Goal: Task Accomplishment & Management: Complete application form

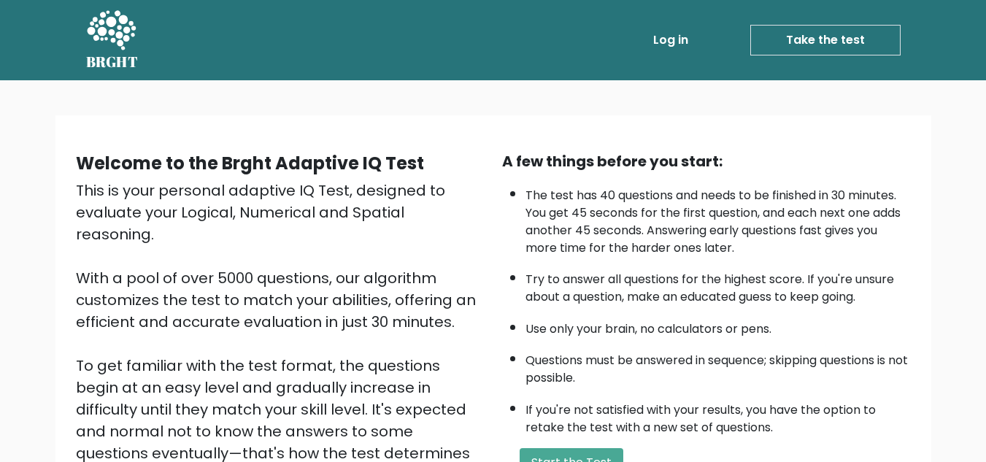
click at [812, 42] on link "Take the test" at bounding box center [825, 40] width 150 height 31
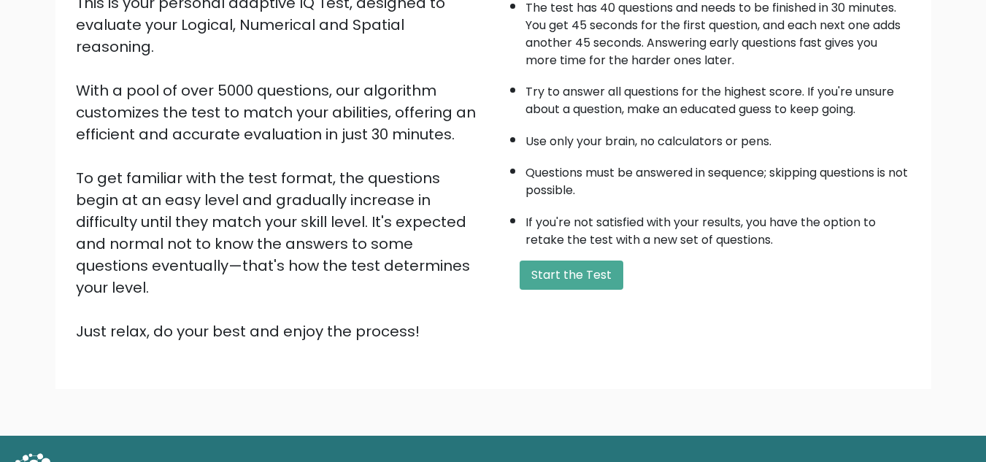
scroll to position [207, 0]
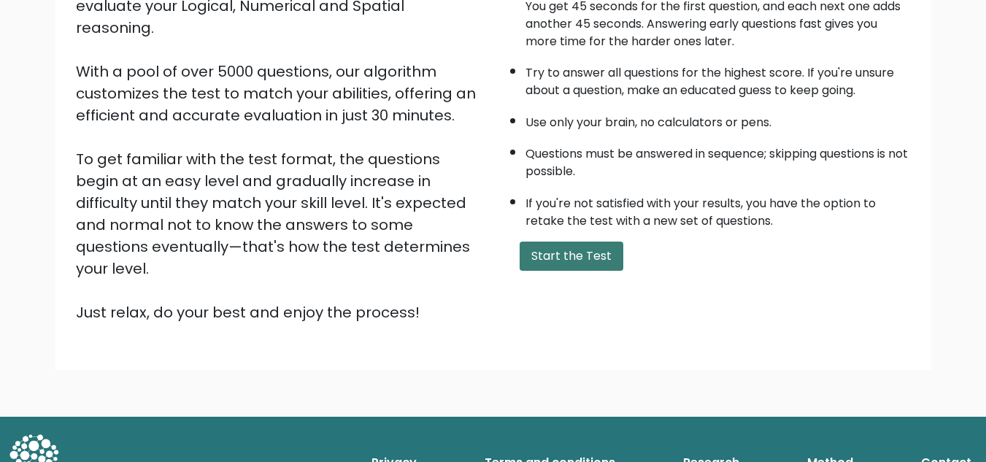
click at [587, 251] on button "Start the Test" at bounding box center [572, 256] width 104 height 29
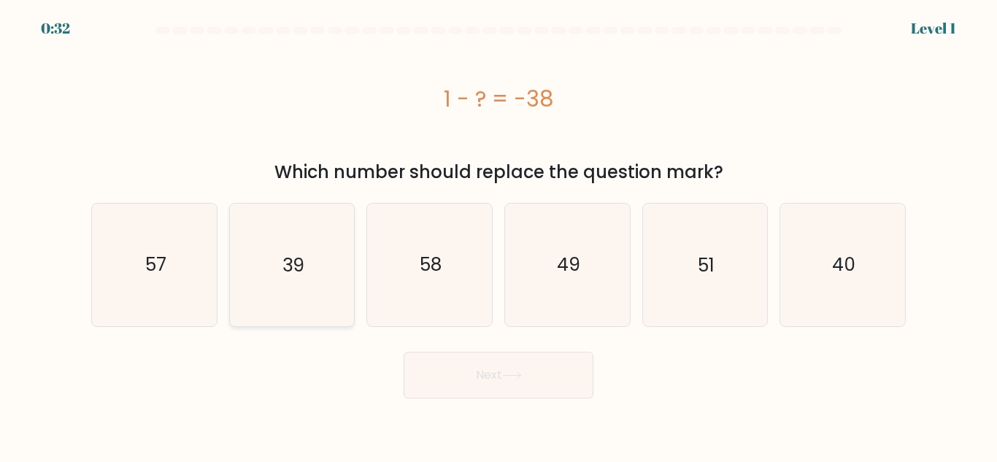
click at [324, 258] on icon "39" at bounding box center [292, 265] width 122 height 122
click at [498, 235] on input "b. 39" at bounding box center [498, 233] width 1 height 4
radio input "true"
click at [523, 365] on button "Next" at bounding box center [499, 375] width 190 height 47
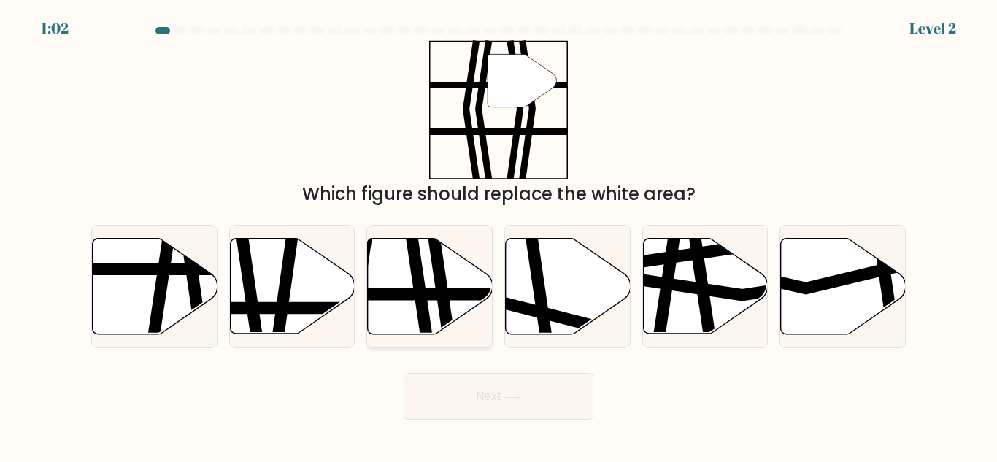
click at [407, 250] on icon at bounding box center [430, 287] width 125 height 96
click at [498, 235] on input "c." at bounding box center [498, 233] width 1 height 4
radio input "true"
click at [520, 399] on icon at bounding box center [512, 397] width 20 height 8
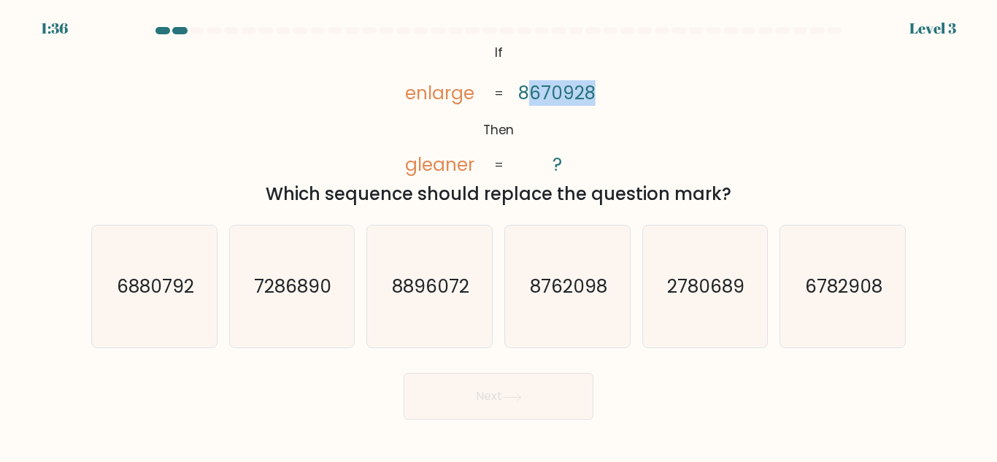
drag, startPoint x: 528, startPoint y: 93, endPoint x: 613, endPoint y: 96, distance: 85.5
click at [613, 96] on div "@import url('https://fonts.googleapis.com/css?family=Abril+Fatface:400,100,100i…" at bounding box center [498, 123] width 832 height 167
click at [552, 89] on tspan "8670928" at bounding box center [556, 93] width 77 height 26
click at [683, 306] on icon "2780689" at bounding box center [705, 287] width 122 height 122
click at [499, 235] on input "e. 2780689" at bounding box center [498, 233] width 1 height 4
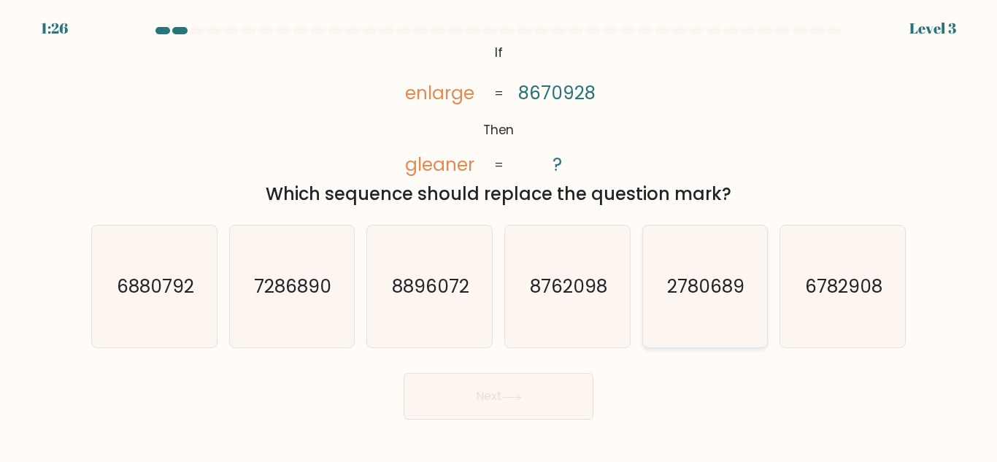
radio input "true"
click at [499, 396] on button "Next" at bounding box center [499, 396] width 190 height 47
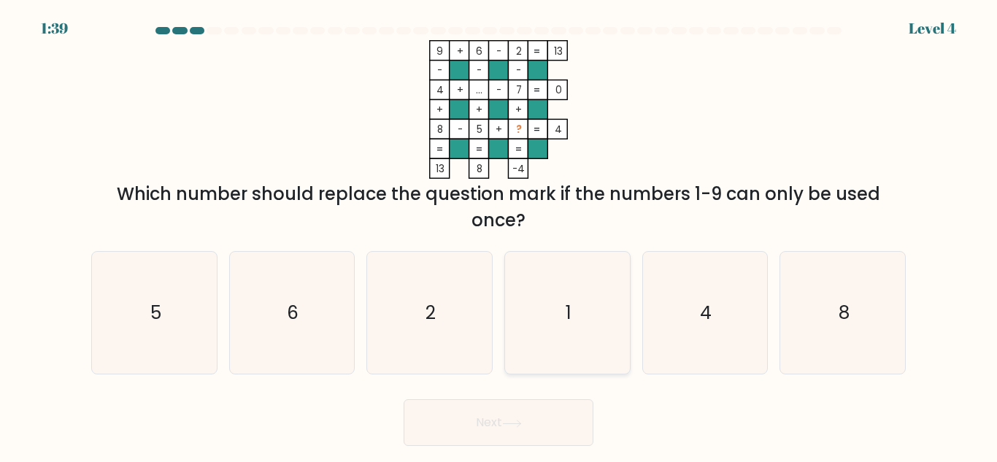
click at [567, 291] on icon "1" at bounding box center [567, 313] width 122 height 122
click at [499, 235] on input "d. 1" at bounding box center [498, 233] width 1 height 4
radio input "true"
click at [498, 420] on button "Next" at bounding box center [499, 422] width 190 height 47
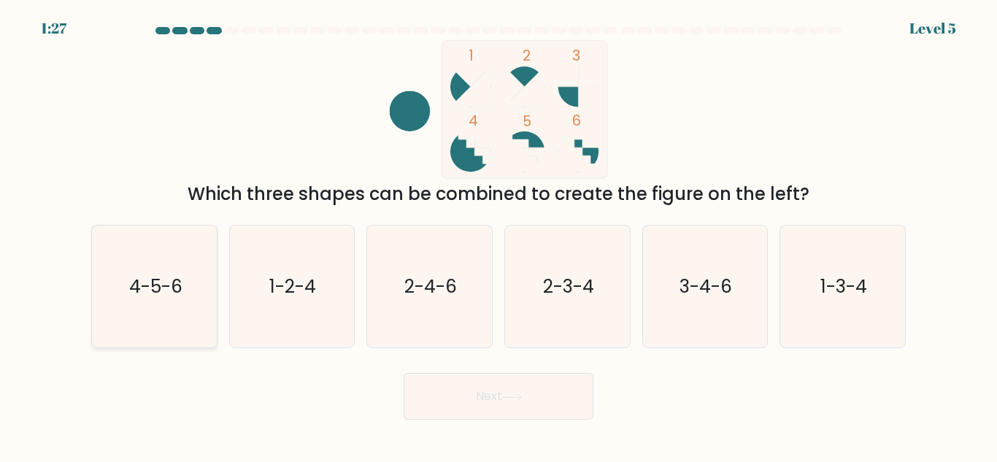
click at [148, 291] on text "4-5-6" at bounding box center [154, 287] width 53 height 26
click at [498, 235] on input "a. 4-5-6" at bounding box center [498, 233] width 1 height 4
radio input "true"
click at [514, 388] on button "Next" at bounding box center [499, 396] width 190 height 47
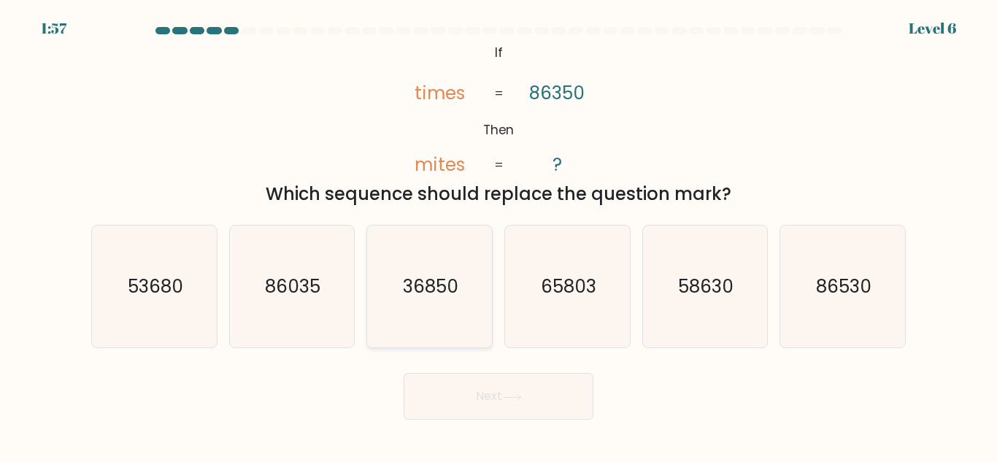
click at [424, 285] on text "36850" at bounding box center [430, 287] width 55 height 26
click at [498, 235] on input "c. 36850" at bounding box center [498, 233] width 1 height 4
radio input "true"
click at [546, 408] on button "Next" at bounding box center [499, 396] width 190 height 47
click at [480, 394] on button "Next" at bounding box center [499, 396] width 190 height 47
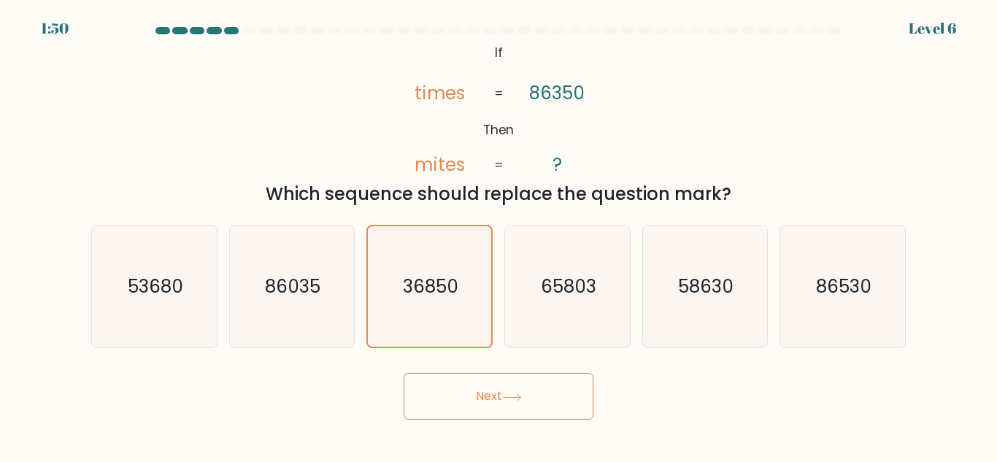
click at [345, 99] on div "@import url('https://fonts.googleapis.com/css?family=Abril+Fatface:400,100,100i…" at bounding box center [498, 123] width 832 height 167
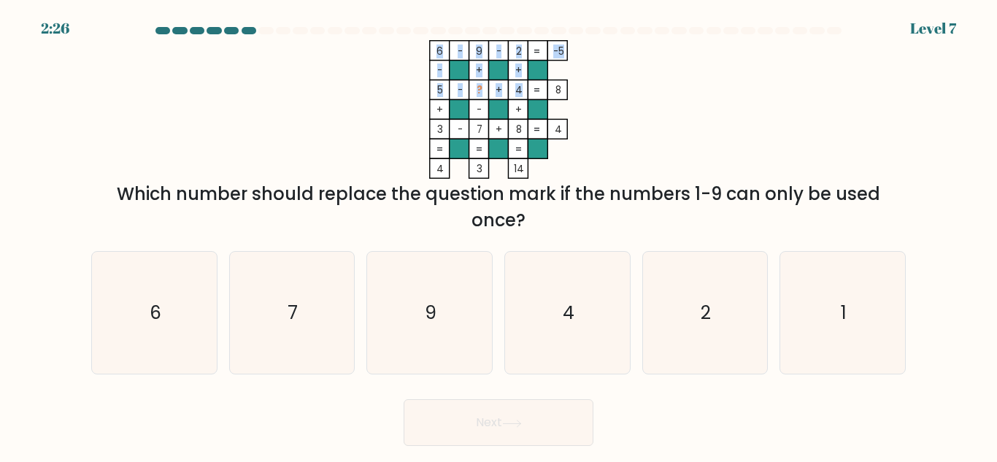
drag, startPoint x: 521, startPoint y: 91, endPoint x: 513, endPoint y: 88, distance: 8.5
click at [513, 88] on icon "6 - 9 - 2 -5 - + + 5 - ? + 4 8 + - + 3 - 7 + 8 = 4 = = = = 4 3 14 =" at bounding box center [499, 109] width 438 height 139
click at [479, 89] on tspan "?" at bounding box center [480, 90] width 6 height 14
click at [848, 308] on icon "1" at bounding box center [843, 313] width 122 height 122
click at [499, 235] on input "f. 1" at bounding box center [498, 233] width 1 height 4
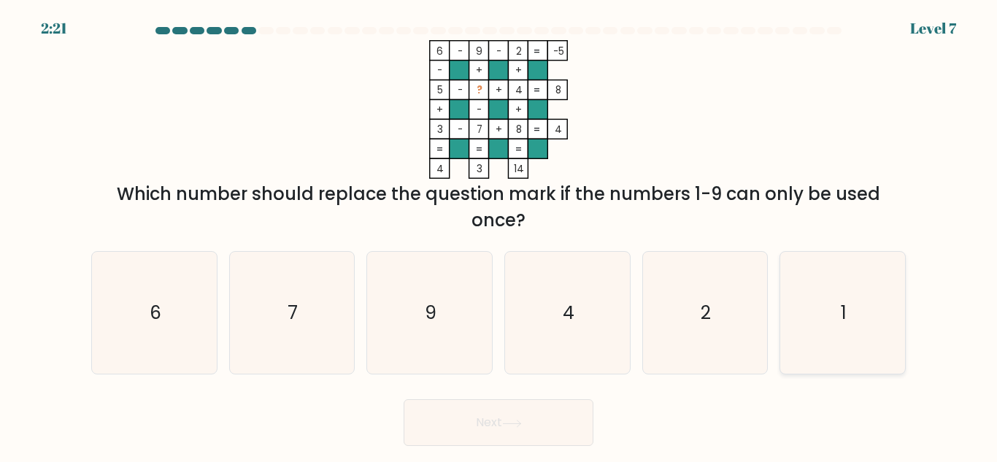
radio input "true"
click at [507, 418] on button "Next" at bounding box center [499, 422] width 190 height 47
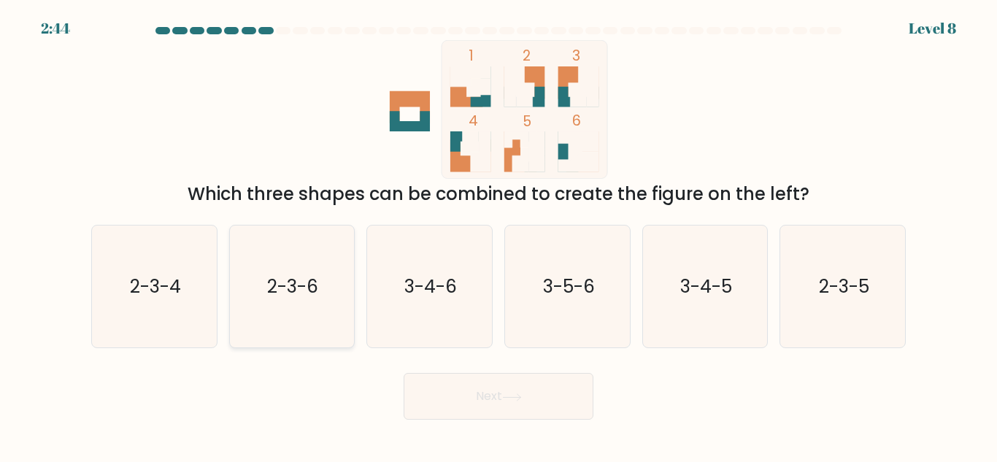
click at [277, 286] on text "2-3-6" at bounding box center [293, 287] width 51 height 26
click at [498, 235] on input "b. 2-3-6" at bounding box center [498, 233] width 1 height 4
radio input "true"
click at [517, 383] on button "Next" at bounding box center [499, 396] width 190 height 47
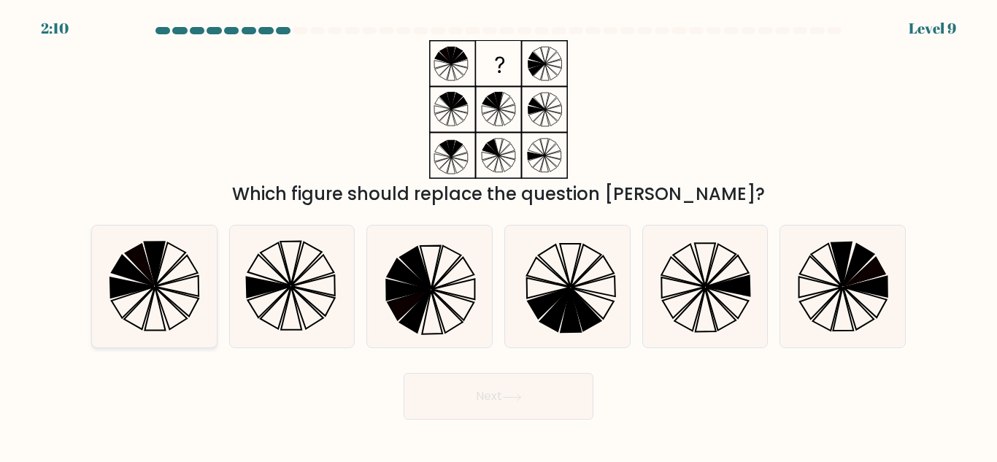
click at [158, 285] on icon at bounding box center [176, 270] width 42 height 31
click at [498, 235] on input "a." at bounding box center [498, 233] width 1 height 4
radio input "true"
click at [509, 389] on button "Next" at bounding box center [499, 396] width 190 height 47
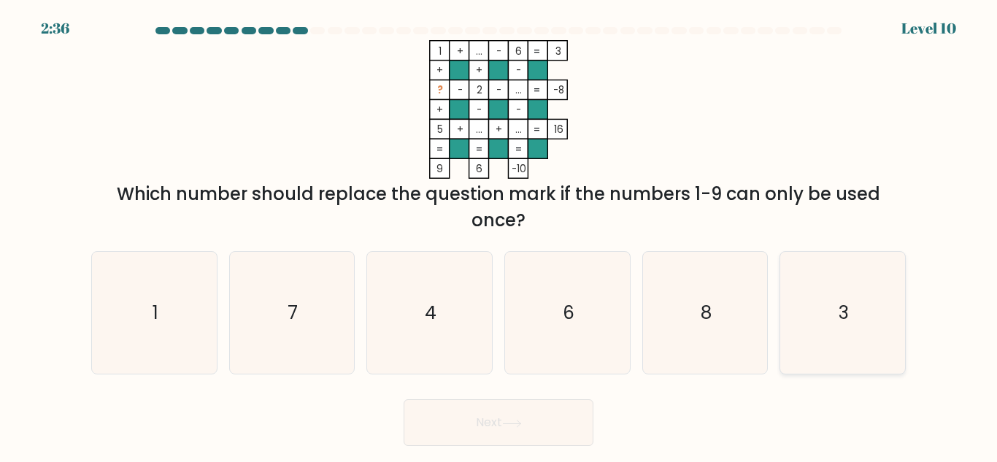
click at [855, 303] on icon "3" at bounding box center [843, 313] width 122 height 122
click at [499, 235] on input "f. 3" at bounding box center [498, 233] width 1 height 4
radio input "true"
drag, startPoint x: 466, startPoint y: 430, endPoint x: 715, endPoint y: 258, distance: 303.3
click at [467, 430] on button "Next" at bounding box center [499, 422] width 190 height 47
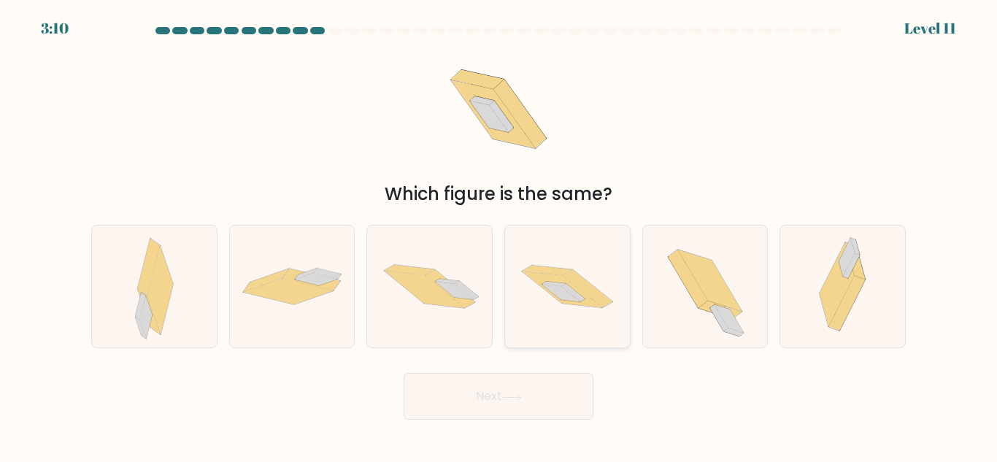
click at [521, 310] on icon at bounding box center [567, 286] width 125 height 82
click at [499, 235] on input "d." at bounding box center [498, 233] width 1 height 4
radio input "true"
click at [521, 406] on button "Next" at bounding box center [499, 396] width 190 height 47
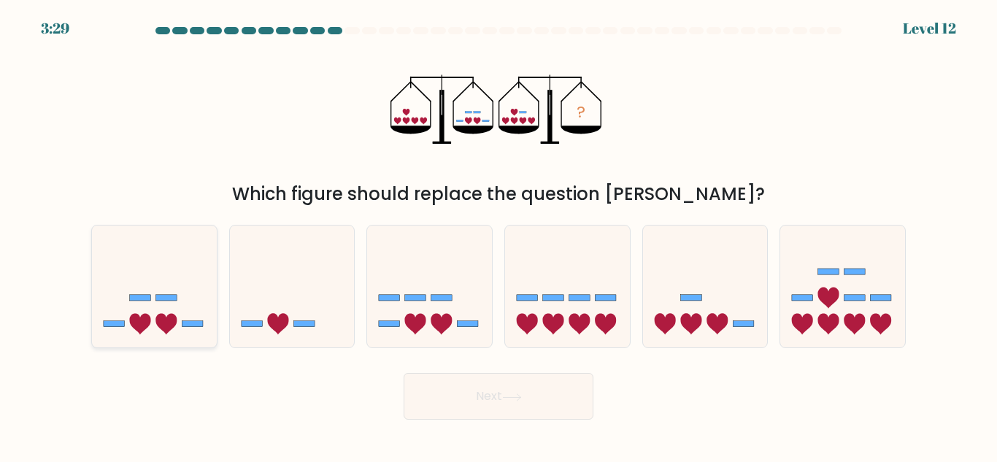
click at [168, 289] on icon at bounding box center [154, 286] width 125 height 103
click at [498, 235] on input "a." at bounding box center [498, 233] width 1 height 4
radio input "true"
click at [472, 330] on icon at bounding box center [429, 286] width 125 height 103
click at [498, 235] on input "c." at bounding box center [498, 233] width 1 height 4
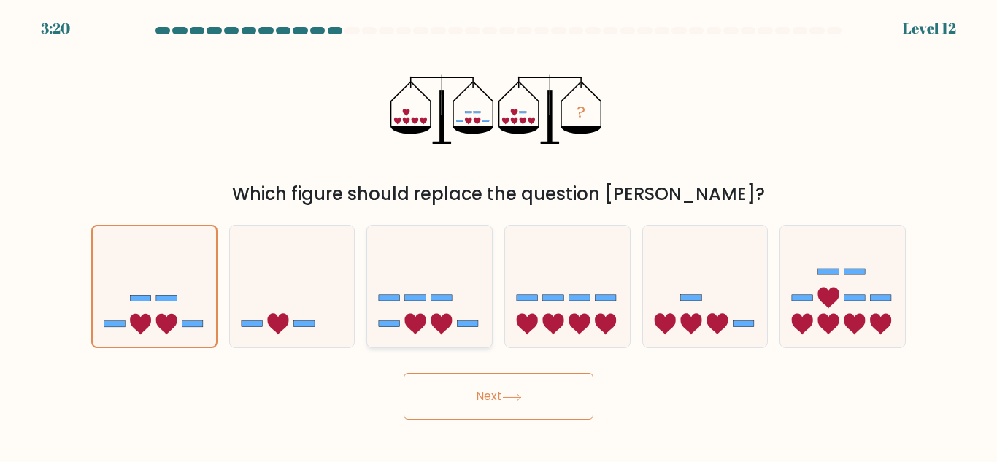
radio input "true"
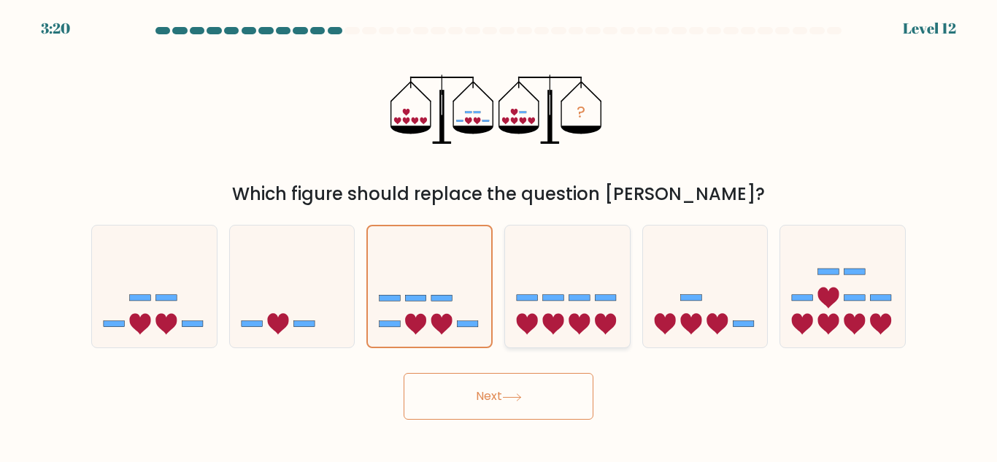
drag, startPoint x: 506, startPoint y: 390, endPoint x: 624, endPoint y: 257, distance: 178.4
click at [508, 387] on button "Next" at bounding box center [499, 396] width 190 height 47
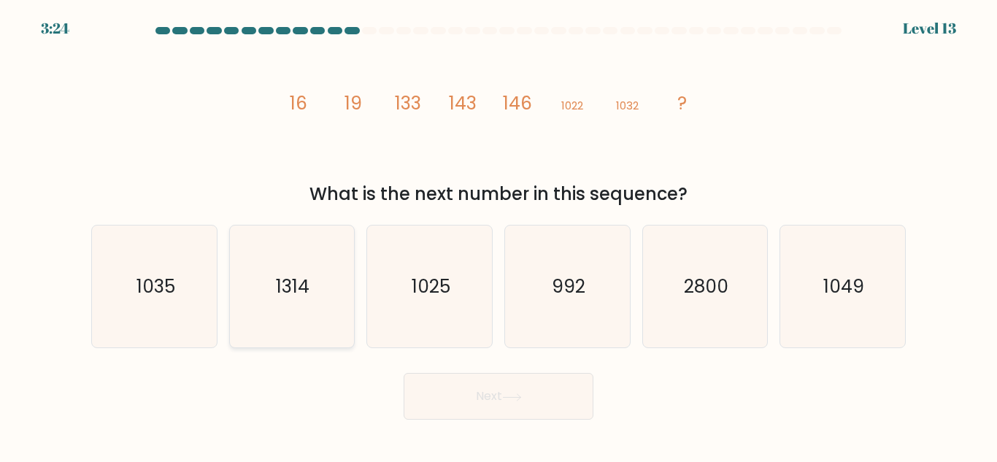
drag, startPoint x: 162, startPoint y: 294, endPoint x: 240, endPoint y: 307, distance: 79.1
click at [165, 294] on text "1035" at bounding box center [155, 287] width 39 height 26
click at [498, 235] on input "a. 1035" at bounding box center [498, 233] width 1 height 4
radio input "true"
click at [534, 400] on button "Next" at bounding box center [499, 396] width 190 height 47
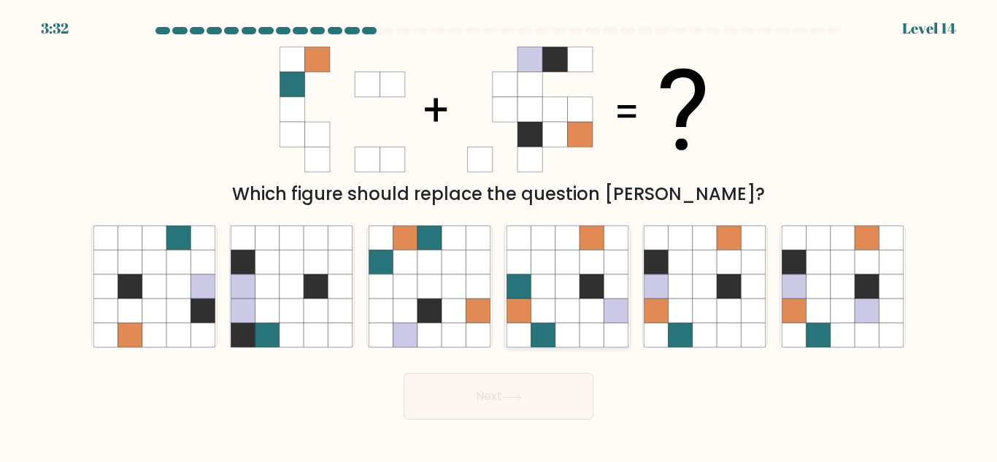
click at [531, 263] on icon at bounding box center [543, 262] width 24 height 24
click at [499, 235] on input "d." at bounding box center [498, 233] width 1 height 4
radio input "true"
drag, startPoint x: 521, startPoint y: 394, endPoint x: 547, endPoint y: 345, distance: 55.5
click at [521, 391] on button "Next" at bounding box center [499, 396] width 190 height 47
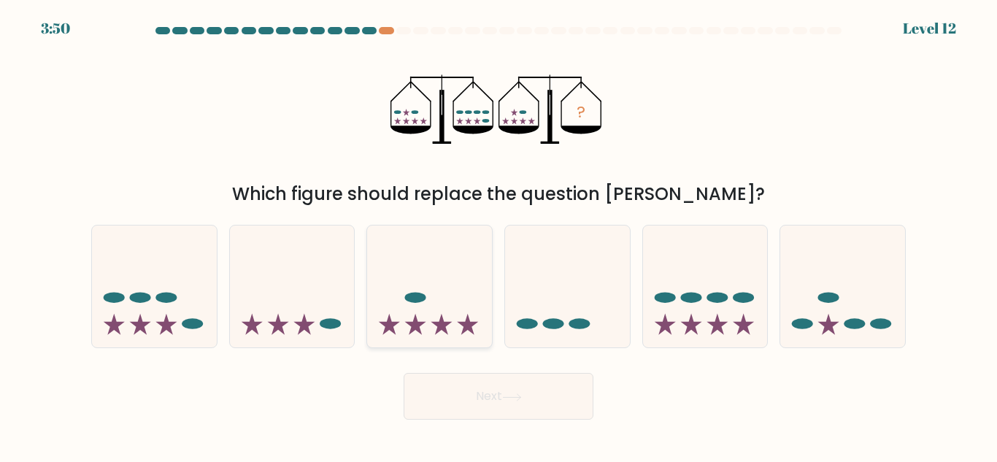
click at [434, 308] on icon at bounding box center [429, 286] width 125 height 103
click at [498, 235] on input "c." at bounding box center [498, 233] width 1 height 4
radio input "true"
click at [650, 341] on div at bounding box center [705, 286] width 126 height 123
click at [499, 235] on input "e." at bounding box center [498, 233] width 1 height 4
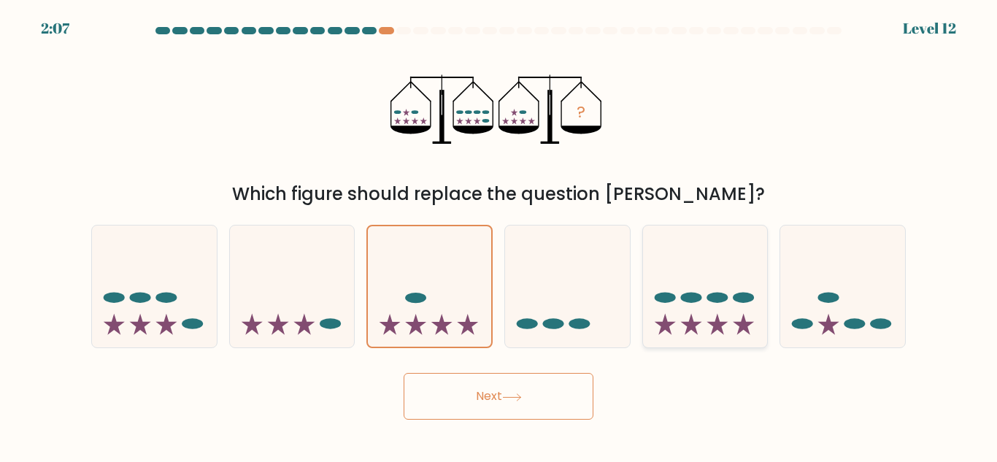
radio input "true"
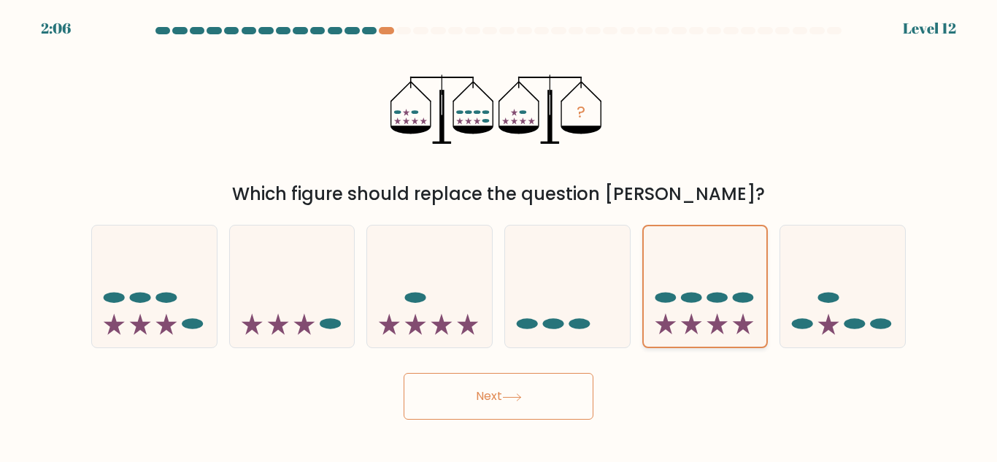
drag, startPoint x: 517, startPoint y: 390, endPoint x: 738, endPoint y: 280, distance: 247.4
click at [521, 382] on button "Next" at bounding box center [499, 396] width 190 height 47
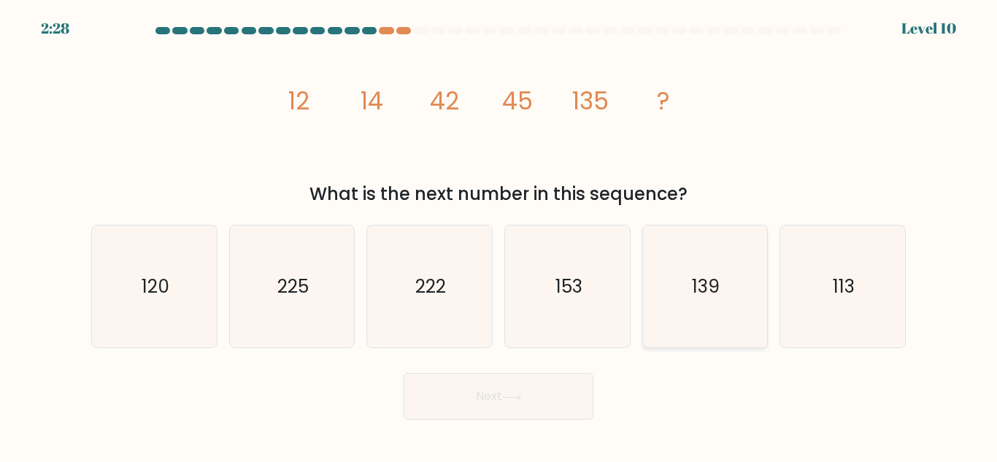
click at [696, 292] on text "139" at bounding box center [707, 287] width 28 height 26
click at [499, 235] on input "e. 139" at bounding box center [498, 233] width 1 height 4
radio input "true"
drag, startPoint x: 543, startPoint y: 403, endPoint x: 552, endPoint y: 401, distance: 9.7
click at [546, 403] on button "Next" at bounding box center [499, 396] width 190 height 47
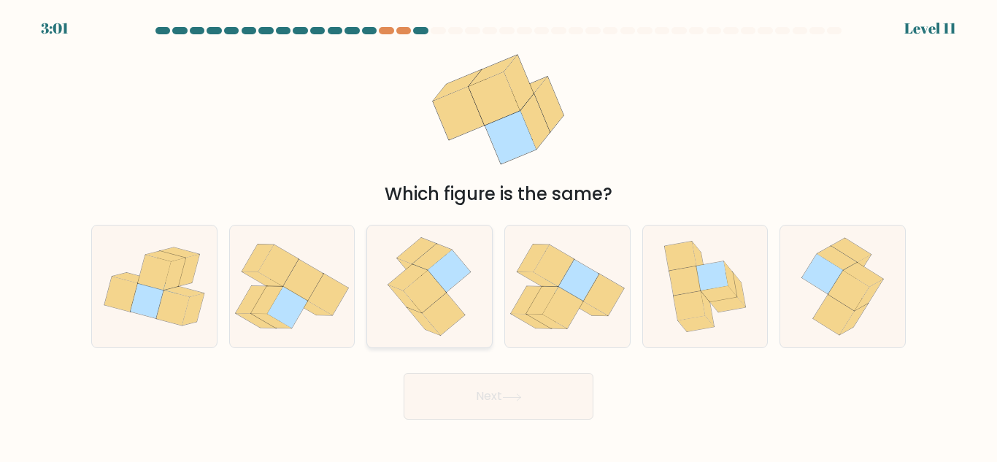
click at [473, 258] on icon at bounding box center [429, 287] width 99 height 122
click at [498, 235] on input "c." at bounding box center [498, 233] width 1 height 4
radio input "true"
drag, startPoint x: 507, startPoint y: 393, endPoint x: 646, endPoint y: 393, distance: 138.7
click at [507, 394] on icon at bounding box center [512, 397] width 20 height 8
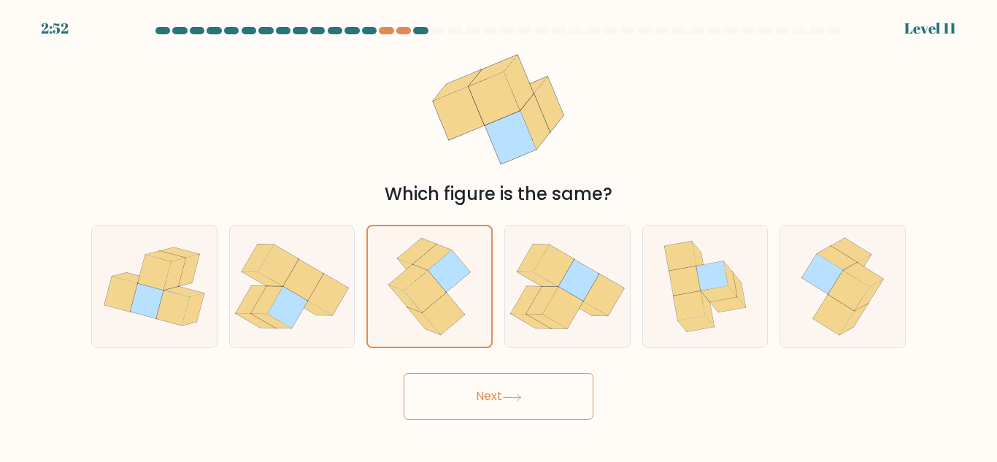
click at [493, 396] on button "Next" at bounding box center [499, 396] width 190 height 47
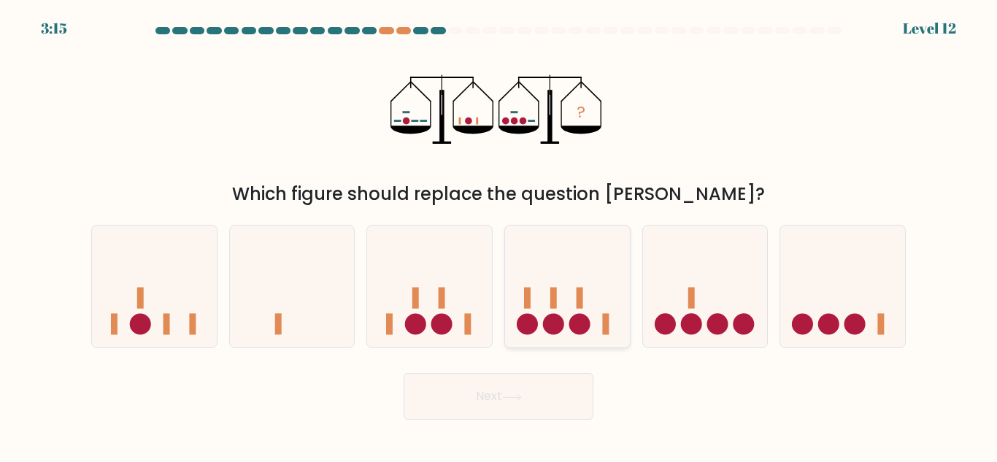
click at [566, 307] on icon at bounding box center [567, 286] width 125 height 103
click at [499, 235] on input "d." at bounding box center [498, 233] width 1 height 4
radio input "true"
click at [501, 396] on button "Next" at bounding box center [499, 396] width 190 height 47
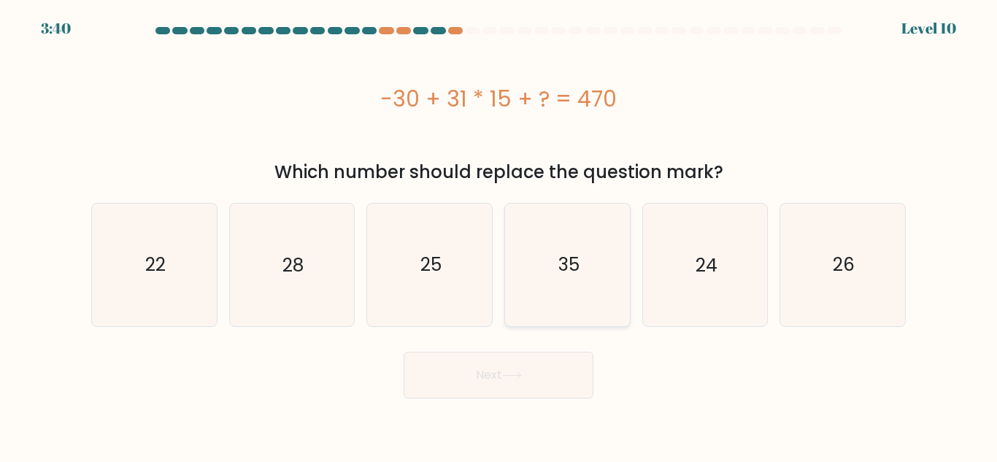
drag, startPoint x: 569, startPoint y: 257, endPoint x: 558, endPoint y: 320, distance: 64.6
click at [569, 260] on text "35" at bounding box center [568, 265] width 21 height 26
click at [499, 235] on input "d. 35" at bounding box center [498, 233] width 1 height 4
radio input "true"
click at [543, 380] on button "Next" at bounding box center [499, 375] width 190 height 47
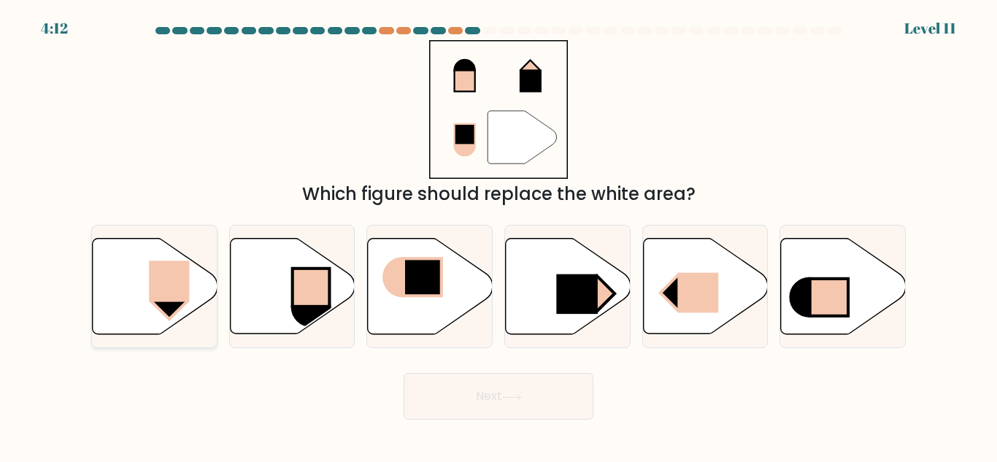
click at [161, 280] on rect at bounding box center [169, 281] width 40 height 41
click at [498, 235] on input "a." at bounding box center [498, 233] width 1 height 4
radio input "true"
click at [506, 390] on button "Next" at bounding box center [499, 396] width 190 height 47
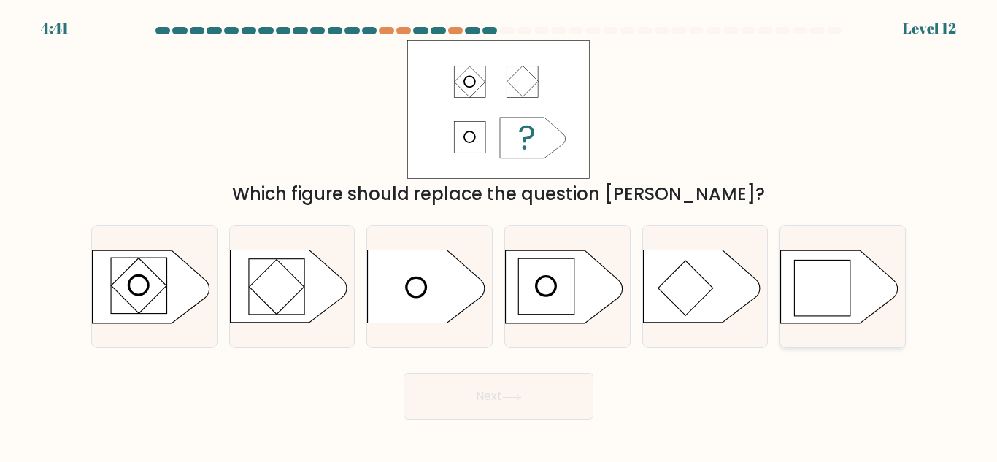
click at [812, 292] on rect at bounding box center [822, 287] width 55 height 55
click at [499, 235] on input "f." at bounding box center [498, 233] width 1 height 4
radio input "true"
click at [552, 388] on button "Next" at bounding box center [499, 396] width 190 height 47
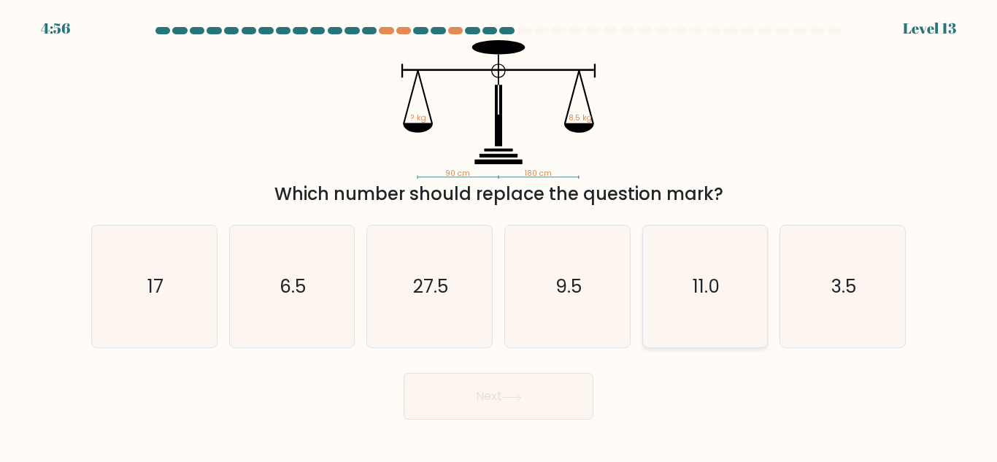
click at [741, 301] on icon "11.0" at bounding box center [705, 287] width 122 height 122
click at [499, 235] on input "e. 11.0" at bounding box center [498, 233] width 1 height 4
radio input "true"
click at [518, 396] on icon at bounding box center [512, 397] width 20 height 8
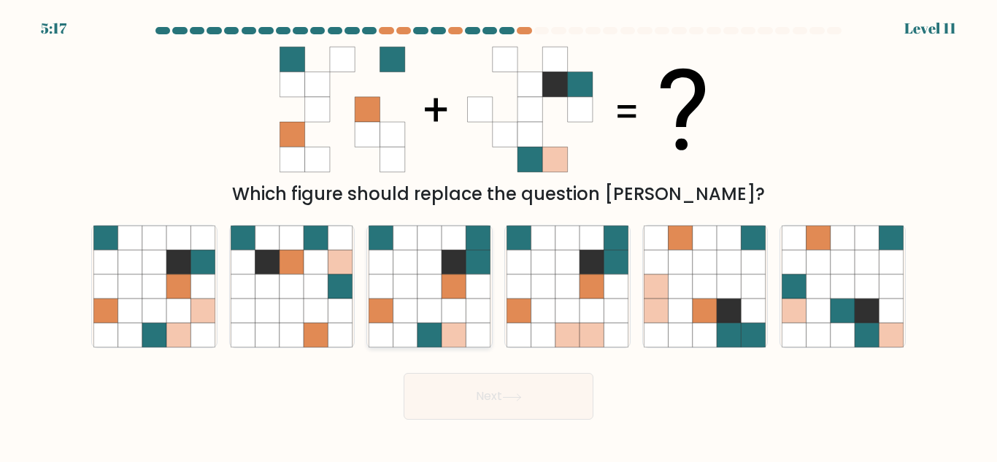
click at [393, 294] on icon at bounding box center [381, 286] width 24 height 24
click at [498, 235] on input "c." at bounding box center [498, 233] width 1 height 4
radio input "true"
click at [484, 390] on button "Next" at bounding box center [499, 396] width 190 height 47
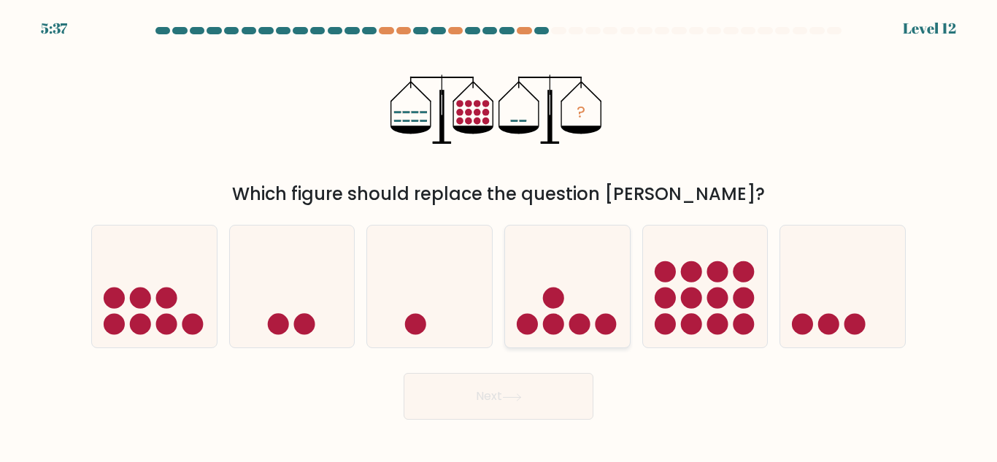
click at [593, 290] on icon at bounding box center [567, 286] width 125 height 103
click at [499, 235] on input "d." at bounding box center [498, 233] width 1 height 4
radio input "true"
click at [844, 311] on icon at bounding box center [842, 286] width 125 height 103
click at [499, 235] on input "f." at bounding box center [498, 233] width 1 height 4
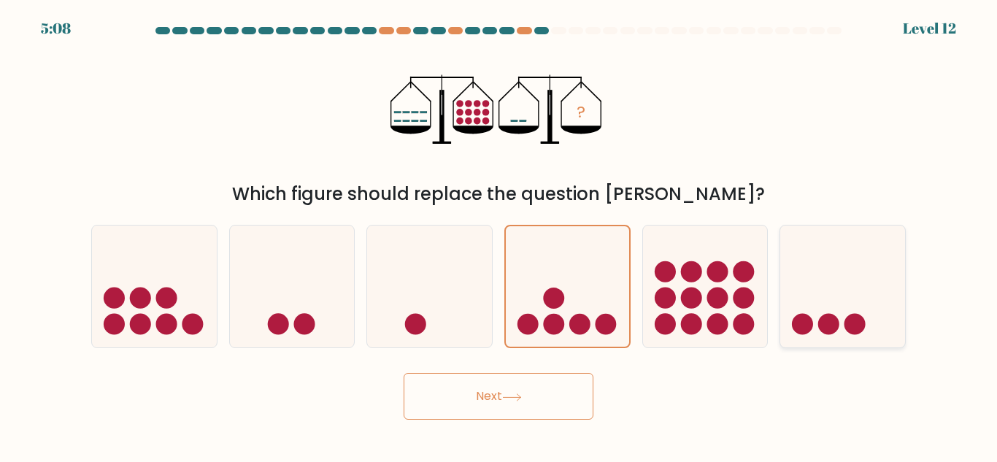
radio input "true"
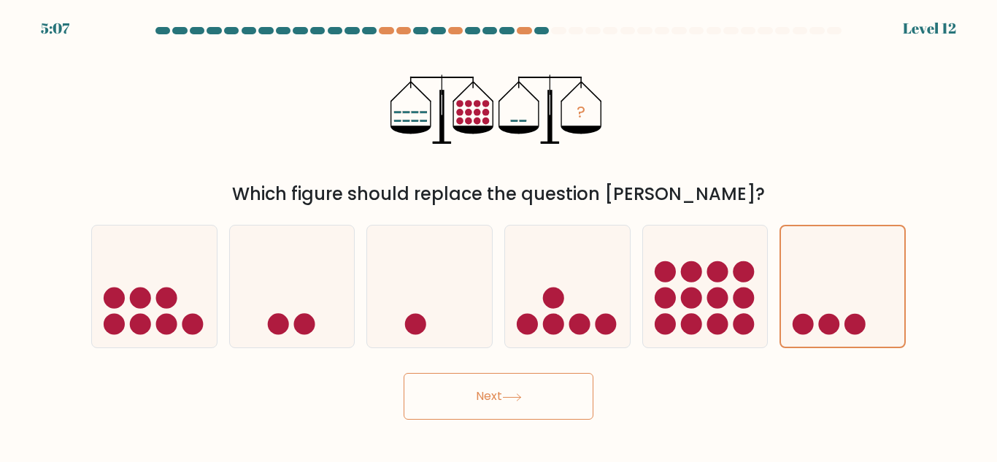
drag, startPoint x: 497, startPoint y: 401, endPoint x: 630, endPoint y: 407, distance: 133.0
click at [497, 401] on button "Next" at bounding box center [499, 396] width 190 height 47
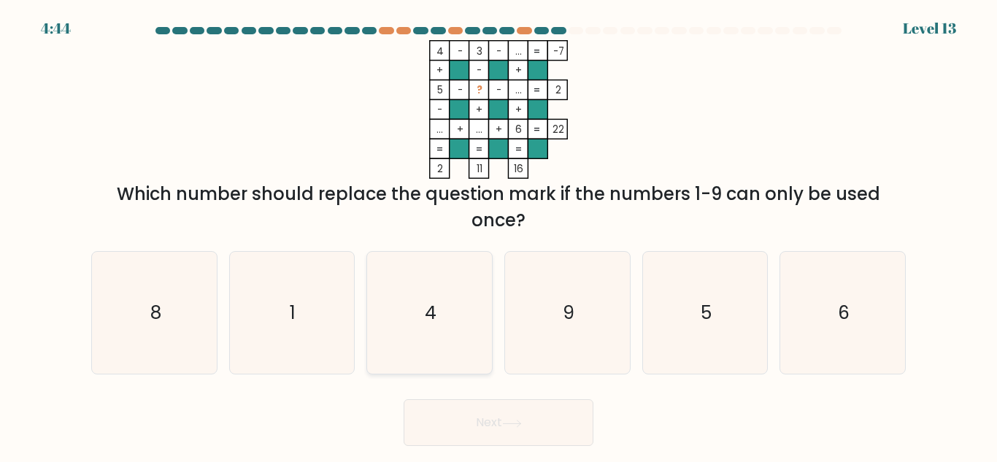
drag, startPoint x: 320, startPoint y: 276, endPoint x: 492, endPoint y: 362, distance: 192.6
click at [323, 280] on icon "1" at bounding box center [292, 313] width 122 height 122
click at [498, 235] on input "b. 1" at bounding box center [498, 233] width 1 height 4
radio input "true"
click at [552, 426] on button "Next" at bounding box center [499, 422] width 190 height 47
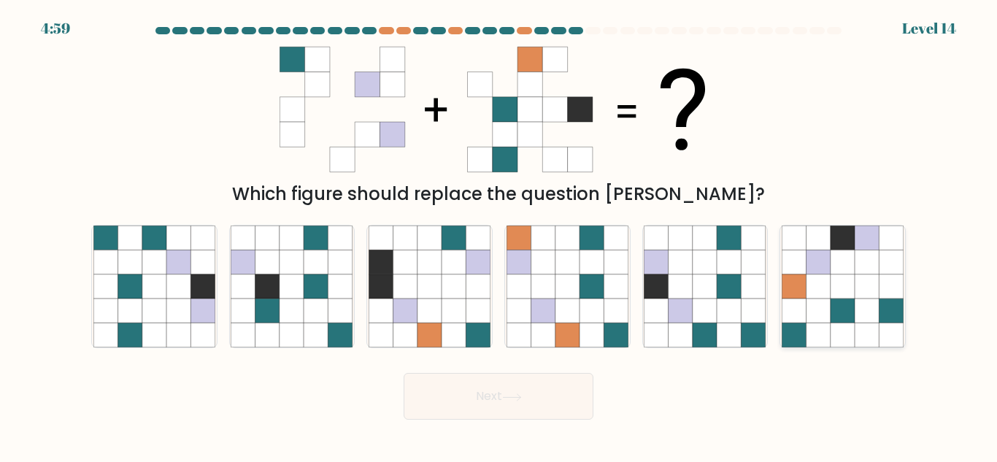
click at [865, 303] on icon at bounding box center [867, 310] width 24 height 24
click at [499, 235] on input "f." at bounding box center [498, 233] width 1 height 4
radio input "true"
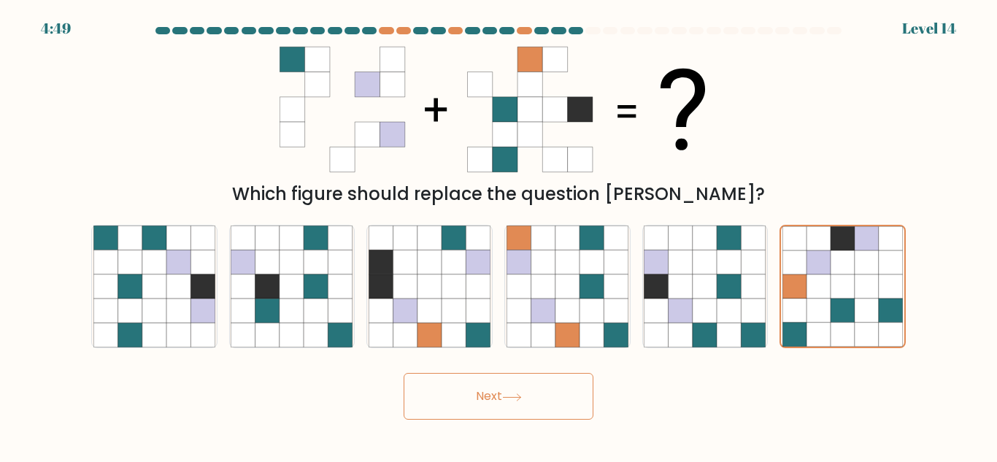
click at [484, 371] on div "Next" at bounding box center [498, 393] width 832 height 54
click at [498, 401] on button "Next" at bounding box center [499, 396] width 190 height 47
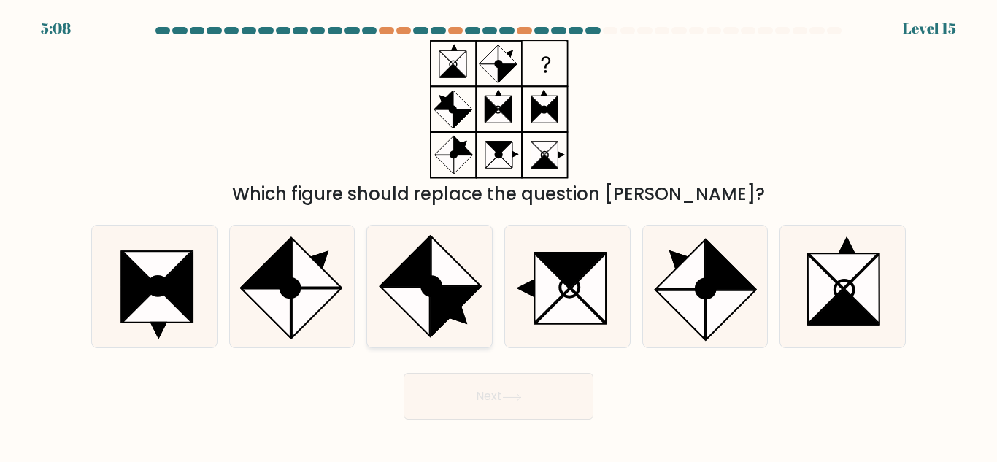
drag, startPoint x: 434, startPoint y: 307, endPoint x: 467, endPoint y: 331, distance: 41.2
click at [435, 308] on icon at bounding box center [455, 311] width 49 height 49
click at [498, 235] on input "c." at bounding box center [498, 233] width 1 height 4
radio input "true"
click at [542, 290] on icon at bounding box center [551, 288] width 35 height 69
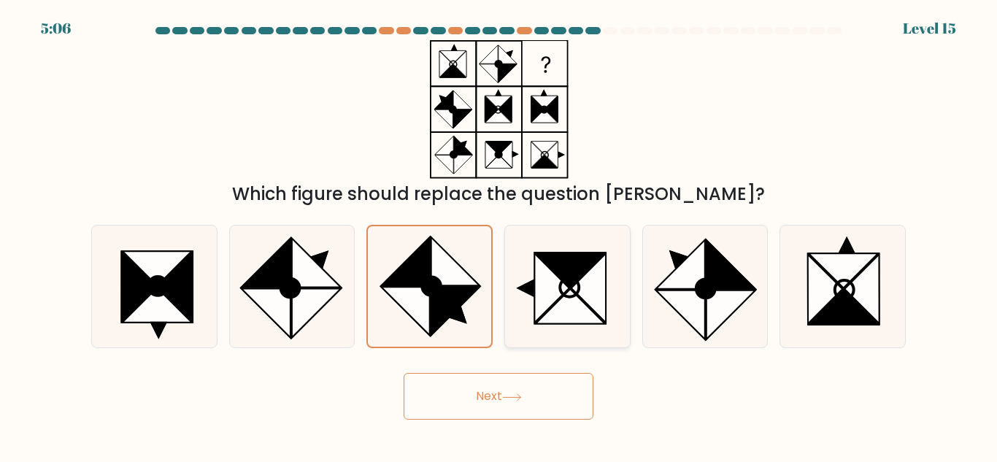
click at [499, 235] on input "d." at bounding box center [498, 233] width 1 height 4
radio input "true"
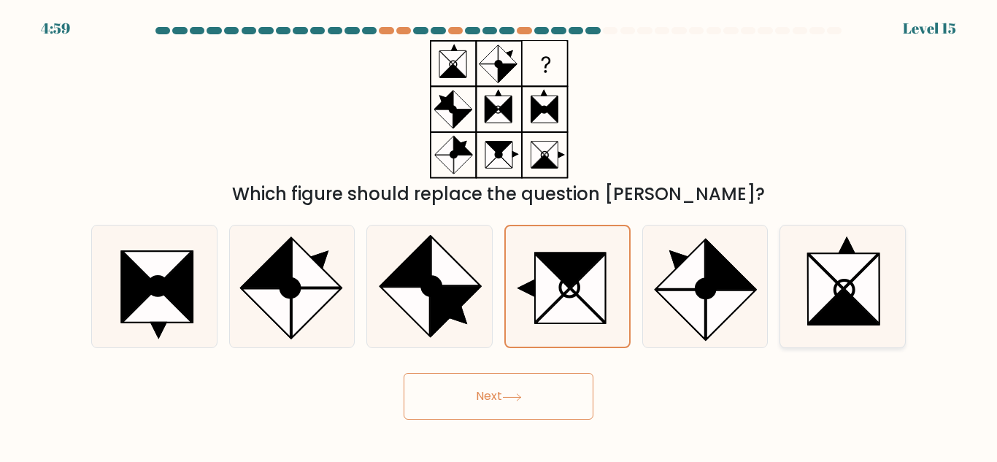
click at [853, 276] on icon at bounding box center [843, 270] width 69 height 35
click at [499, 235] on input "f." at bounding box center [498, 233] width 1 height 4
radio input "true"
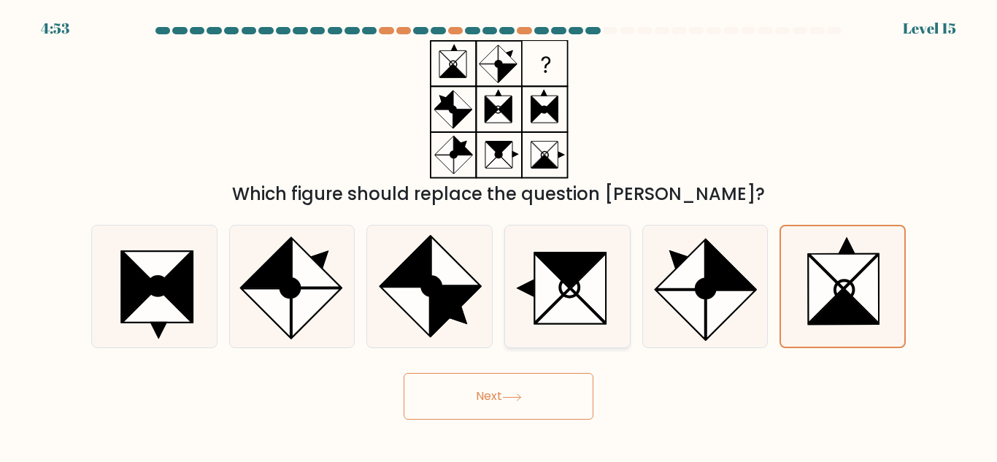
click at [579, 279] on icon at bounding box center [570, 270] width 69 height 34
click at [499, 235] on input "d." at bounding box center [498, 233] width 1 height 4
radio input "true"
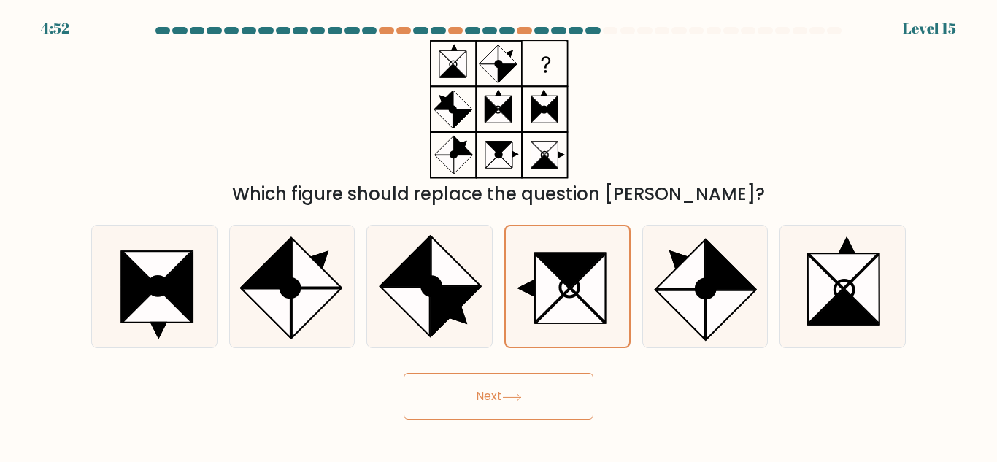
click at [538, 401] on button "Next" at bounding box center [499, 396] width 190 height 47
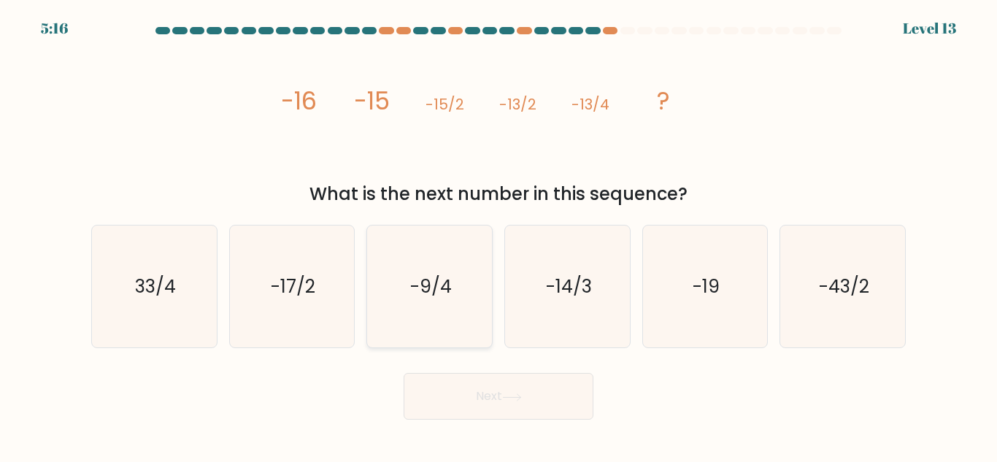
click at [416, 288] on text "-9/4" at bounding box center [431, 287] width 42 height 26
click at [498, 235] on input "c. -9/4" at bounding box center [498, 233] width 1 height 4
radio input "true"
click at [320, 269] on icon "-17/2" at bounding box center [292, 287] width 122 height 122
click at [498, 235] on input "b. -17/2" at bounding box center [498, 233] width 1 height 4
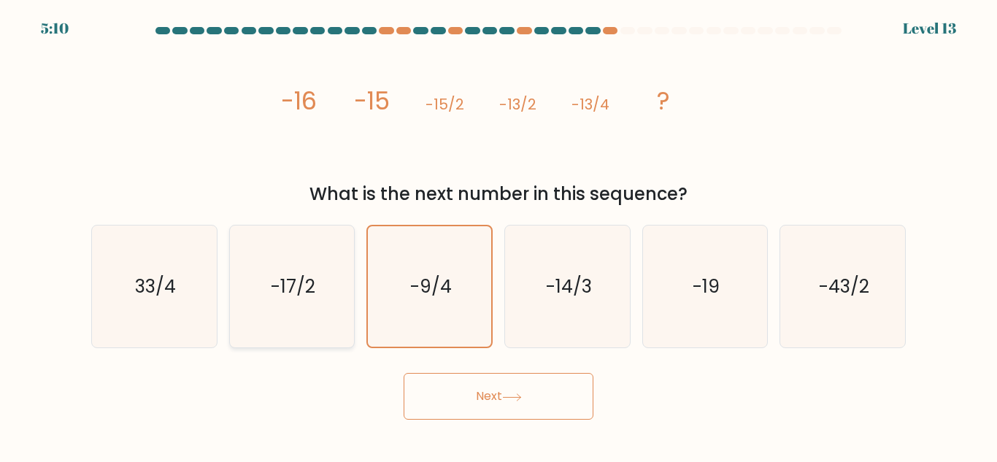
radio input "true"
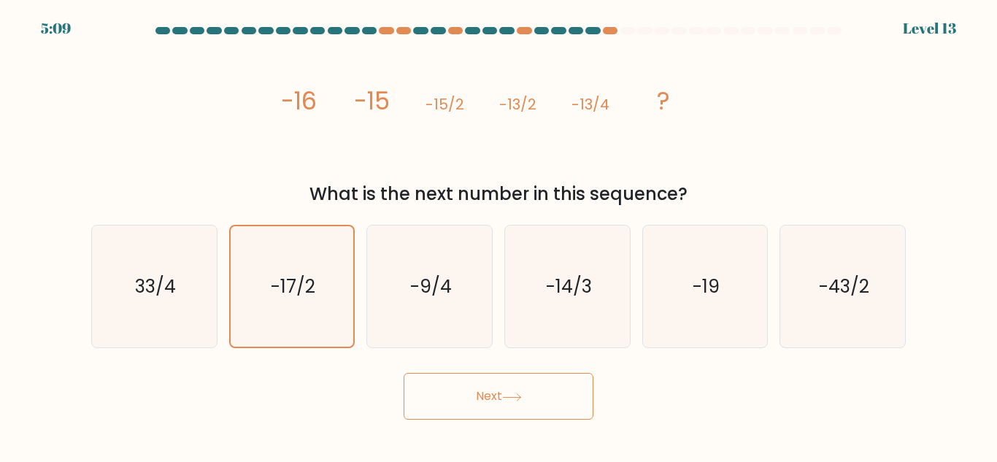
click at [486, 404] on button "Next" at bounding box center [499, 396] width 190 height 47
click at [512, 388] on button "Next" at bounding box center [499, 396] width 190 height 47
click at [255, 258] on icon "-17/2" at bounding box center [291, 286] width 120 height 120
click at [498, 235] on input "b. -17/2" at bounding box center [498, 233] width 1 height 4
click at [496, 407] on button "Next" at bounding box center [499, 396] width 190 height 47
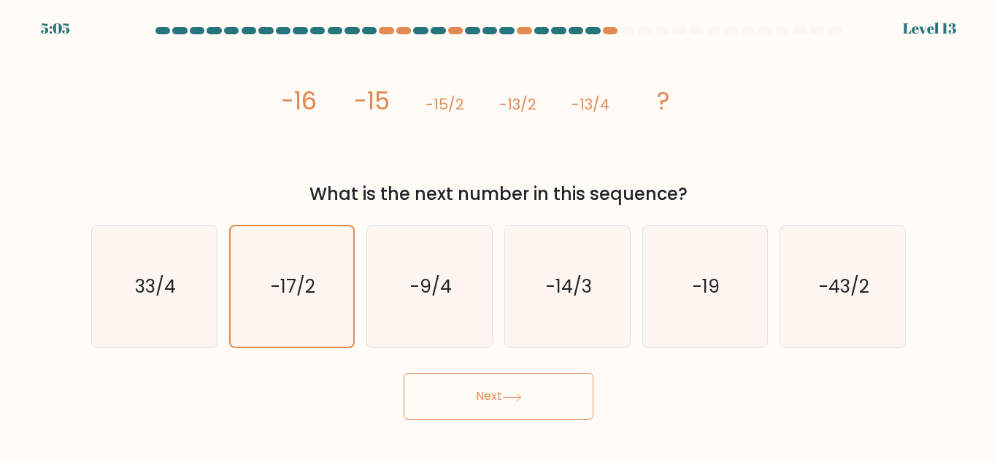
click at [512, 396] on icon at bounding box center [512, 397] width 20 height 8
click at [734, 109] on div "image/svg+xml -16 -15 -15/2 -13/2 -13/4 ? What is the next number in this seque…" at bounding box center [498, 123] width 832 height 167
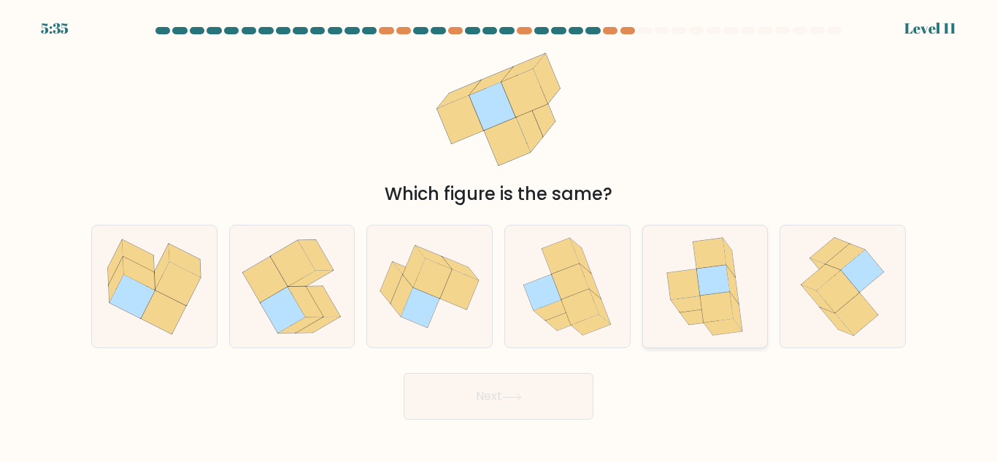
click at [721, 295] on icon at bounding box center [717, 307] width 33 height 31
click at [499, 235] on input "e." at bounding box center [498, 233] width 1 height 4
radio input "true"
click at [533, 394] on button "Next" at bounding box center [499, 396] width 190 height 47
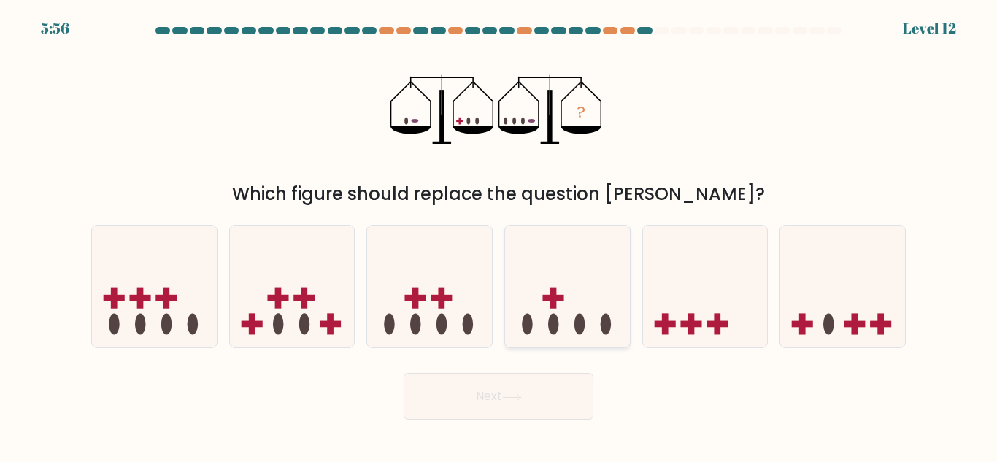
click at [565, 307] on icon at bounding box center [567, 286] width 125 height 103
click at [499, 235] on input "d." at bounding box center [498, 233] width 1 height 4
radio input "true"
click at [544, 397] on button "Next" at bounding box center [499, 396] width 190 height 47
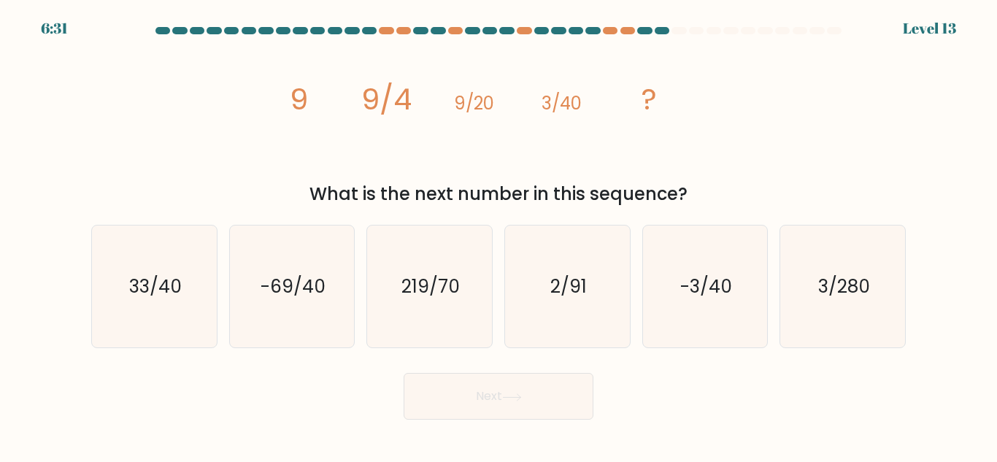
drag, startPoint x: 595, startPoint y: 166, endPoint x: 380, endPoint y: 88, distance: 229.3
click at [592, 165] on icon "image/svg+xml 9 9/4 9/20 3/40 ?" at bounding box center [499, 109] width 438 height 139
click at [365, 107] on tspan "9/4" at bounding box center [386, 99] width 50 height 41
click at [503, 104] on icon "image/svg+xml 9 9/4 9/20 3/40 ?" at bounding box center [499, 109] width 438 height 139
click at [644, 85] on tspan "?" at bounding box center [649, 99] width 15 height 41
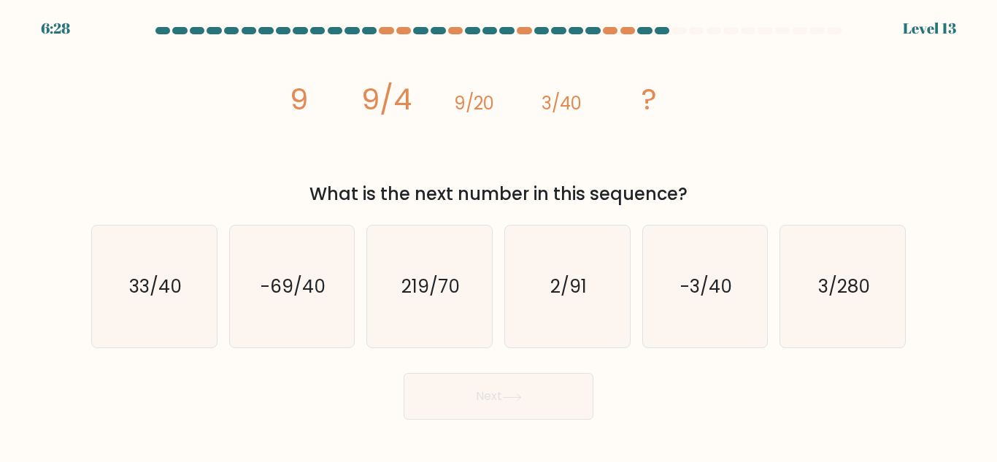
click at [537, 405] on button "Next" at bounding box center [499, 396] width 190 height 47
click at [811, 292] on icon "3/280" at bounding box center [843, 287] width 122 height 122
click at [499, 235] on input "f. 3/280" at bounding box center [498, 233] width 1 height 4
radio input "true"
click at [513, 384] on button "Next" at bounding box center [499, 396] width 190 height 47
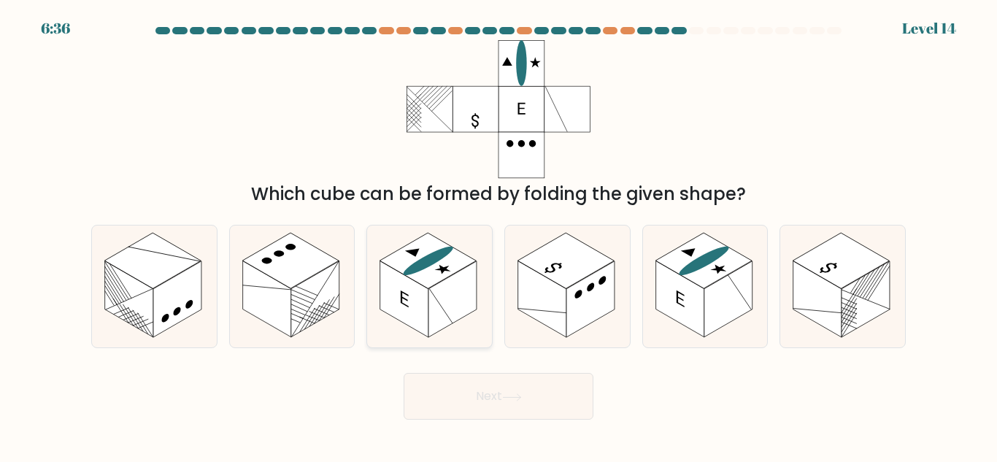
click at [423, 286] on rect at bounding box center [404, 299] width 48 height 77
click at [498, 235] on input "c." at bounding box center [498, 233] width 1 height 4
radio input "true"
click at [537, 397] on button "Next" at bounding box center [499, 396] width 190 height 47
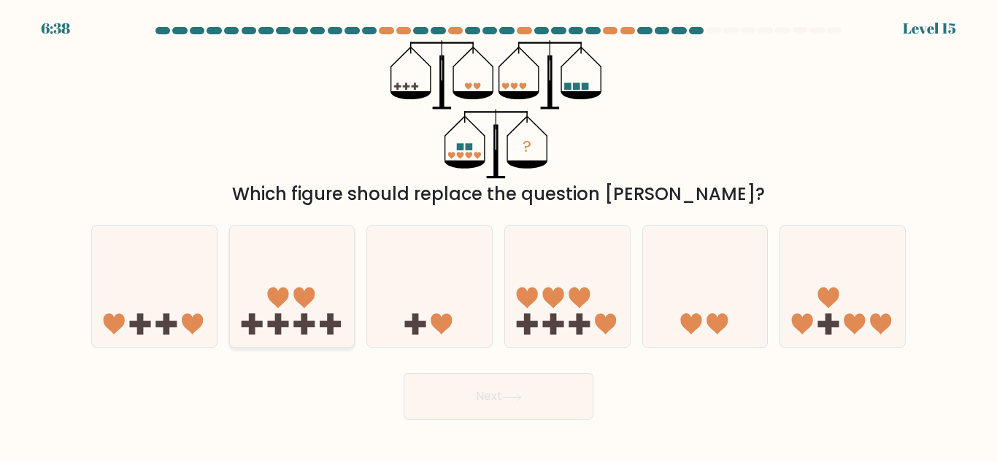
drag, startPoint x: 314, startPoint y: 263, endPoint x: 331, endPoint y: 290, distance: 32.2
click at [314, 263] on icon at bounding box center [292, 286] width 125 height 103
click at [498, 235] on input "b." at bounding box center [498, 233] width 1 height 4
radio input "true"
click at [492, 399] on button "Next" at bounding box center [499, 396] width 190 height 47
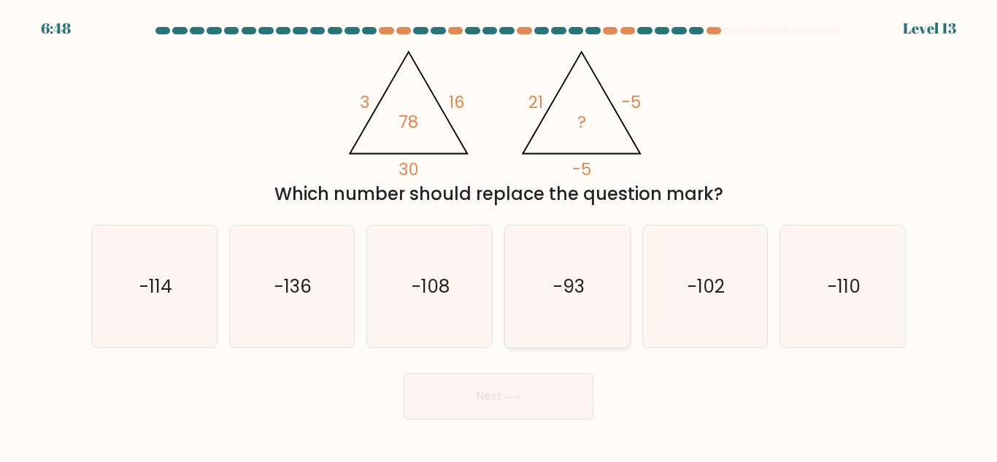
click at [577, 293] on text "-93" at bounding box center [567, 287] width 31 height 26
click at [499, 235] on input "d. -93" at bounding box center [498, 233] width 1 height 4
radio input "true"
click at [541, 388] on button "Next" at bounding box center [499, 396] width 190 height 47
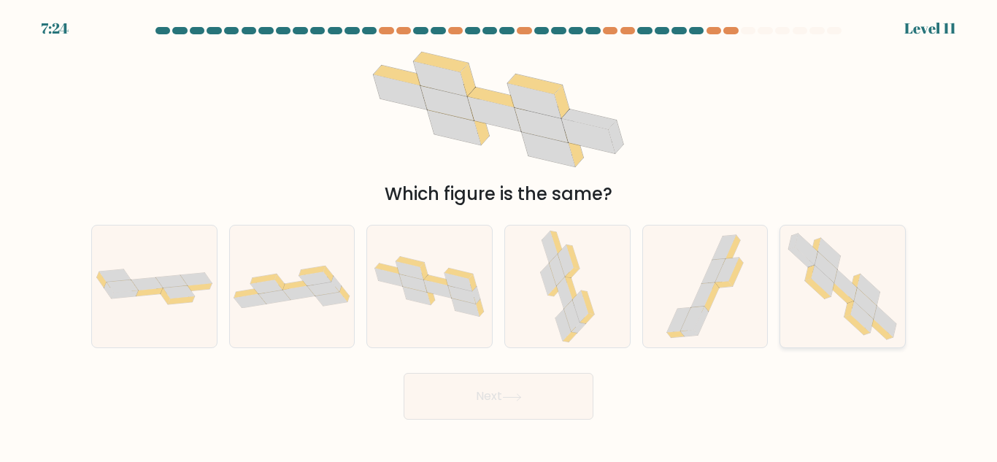
click at [821, 301] on icon at bounding box center [842, 287] width 124 height 122
click at [499, 235] on input "f." at bounding box center [498, 233] width 1 height 4
radio input "true"
click at [507, 391] on button "Next" at bounding box center [499, 396] width 190 height 47
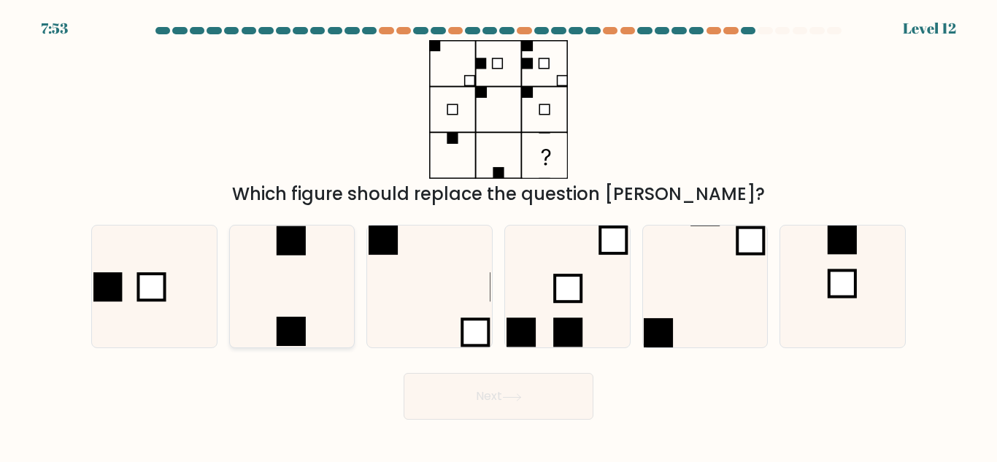
click at [291, 309] on icon at bounding box center [292, 287] width 122 height 122
click at [498, 235] on input "b." at bounding box center [498, 233] width 1 height 4
radio input "true"
click at [515, 403] on button "Next" at bounding box center [499, 396] width 190 height 47
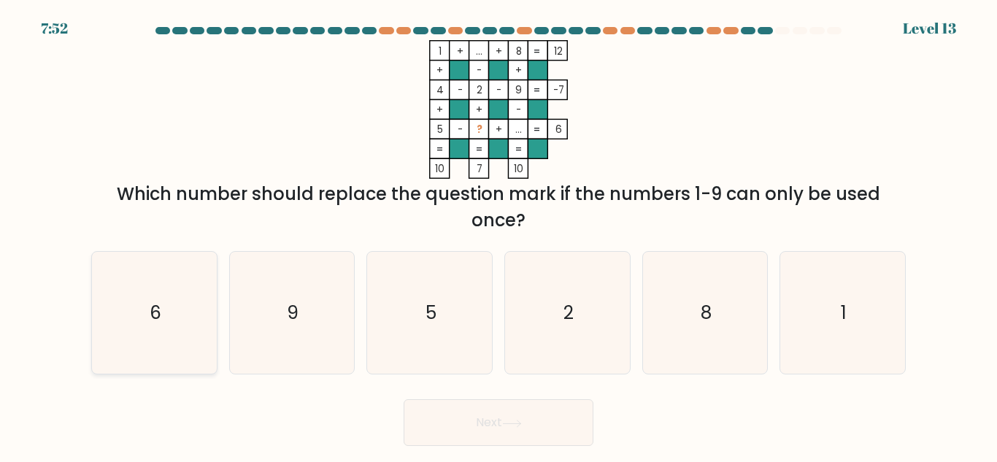
click at [142, 304] on icon "6" at bounding box center [154, 313] width 122 height 122
click at [498, 235] on input "a. 6" at bounding box center [498, 233] width 1 height 4
radio input "true"
click at [514, 423] on icon at bounding box center [512, 423] width 18 height 7
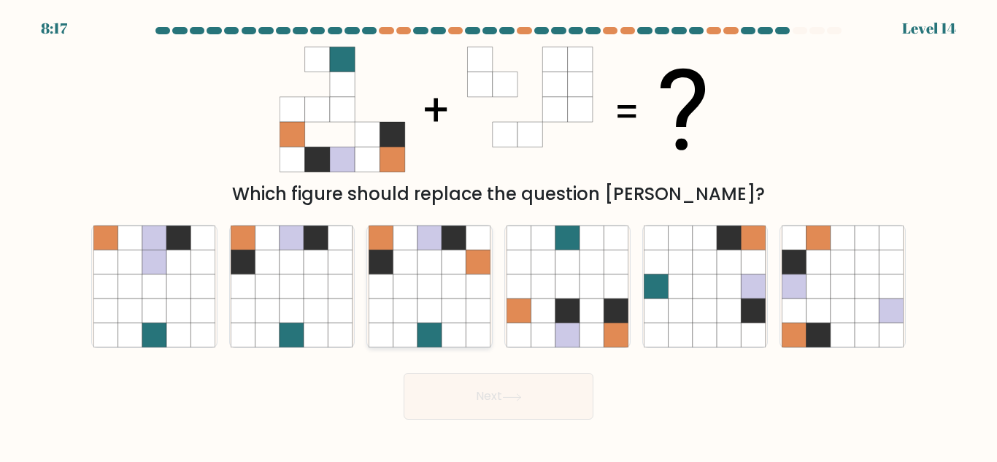
click at [402, 290] on icon at bounding box center [405, 286] width 24 height 24
click at [498, 235] on input "c." at bounding box center [498, 233] width 1 height 4
radio input "true"
click at [550, 397] on button "Next" at bounding box center [499, 396] width 190 height 47
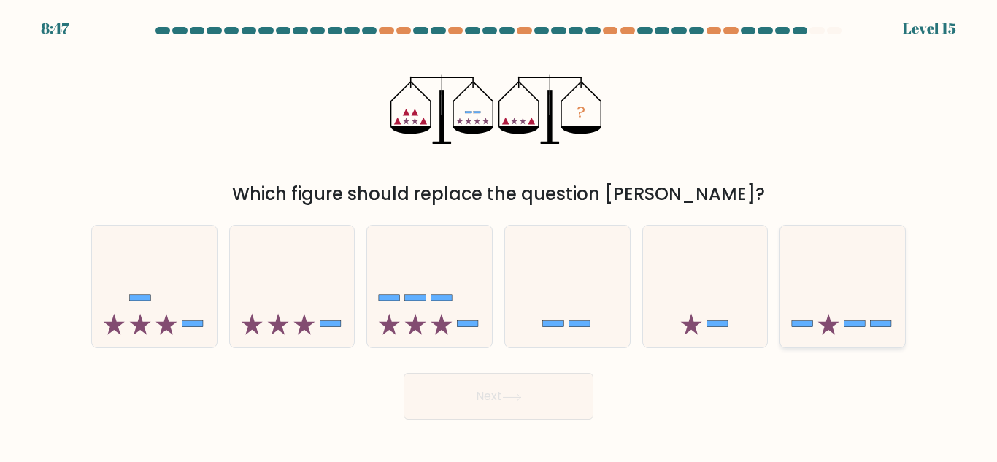
drag, startPoint x: 807, startPoint y: 291, endPoint x: 743, endPoint y: 327, distance: 73.5
click at [807, 292] on icon at bounding box center [842, 286] width 125 height 103
click at [499, 235] on input "f." at bounding box center [498, 233] width 1 height 4
radio input "true"
click at [473, 391] on button "Next" at bounding box center [499, 396] width 190 height 47
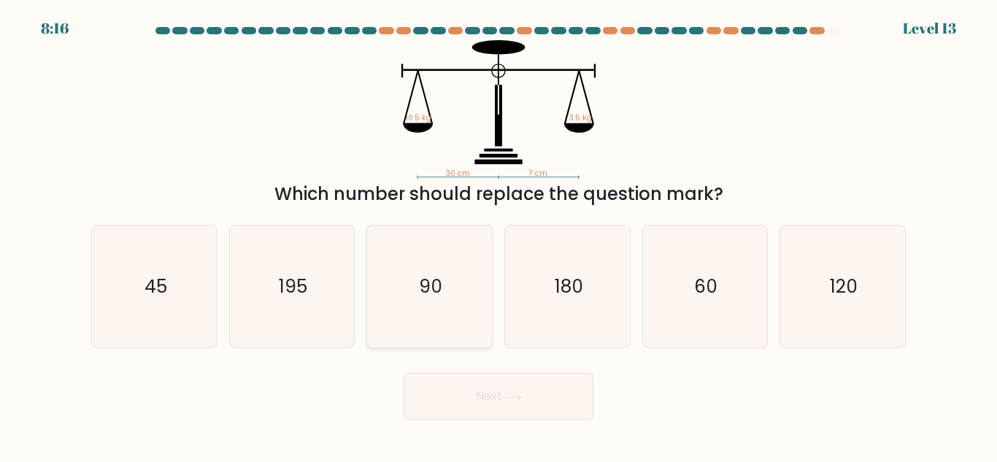
drag, startPoint x: 442, startPoint y: 283, endPoint x: 529, endPoint y: 344, distance: 105.9
click at [444, 284] on icon "90" at bounding box center [430, 287] width 122 height 122
click at [498, 235] on input "c. 90" at bounding box center [498, 233] width 1 height 4
radio input "true"
click at [524, 390] on button "Next" at bounding box center [499, 396] width 190 height 47
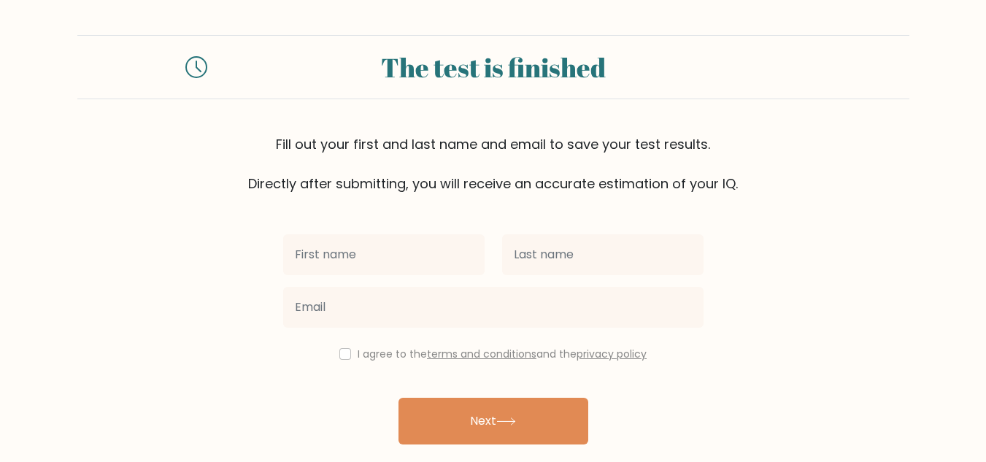
click at [452, 249] on input "text" at bounding box center [383, 254] width 201 height 41
type input "[PERSON_NAME]"
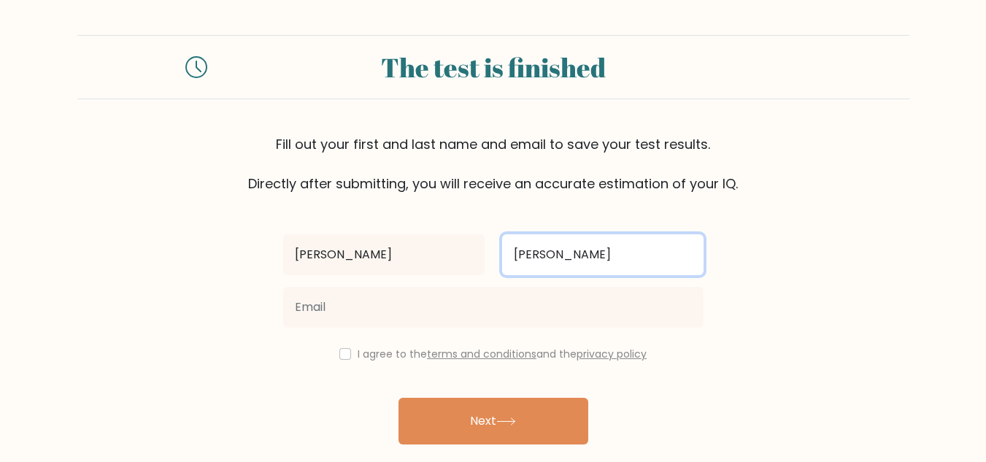
type input "Tayag"
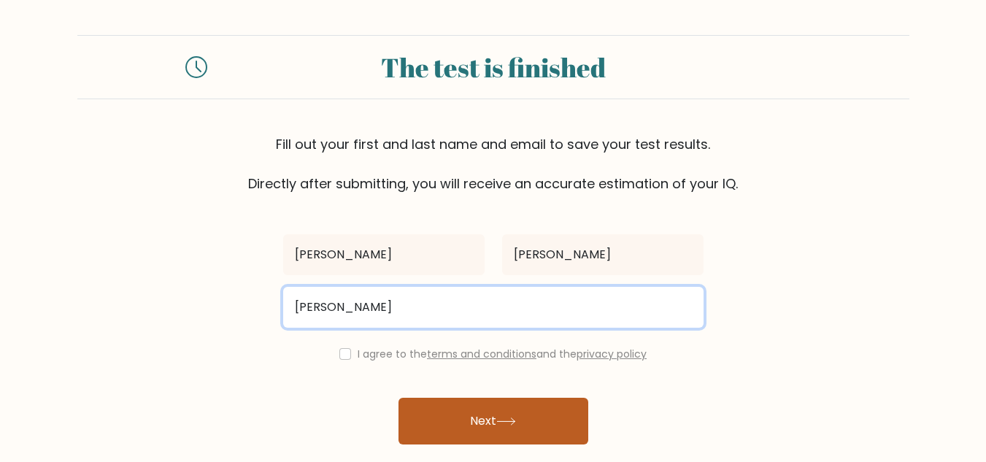
type input "judy@gmail.com"
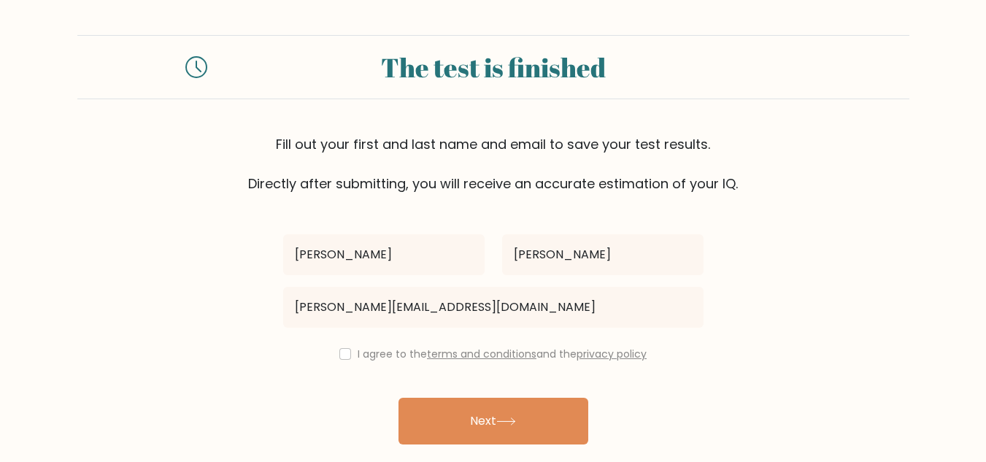
click at [349, 350] on div "I agree to the terms and conditions and the privacy policy" at bounding box center [493, 354] width 438 height 18
click at [341, 355] on input "checkbox" at bounding box center [345, 354] width 12 height 12
checkbox input "true"
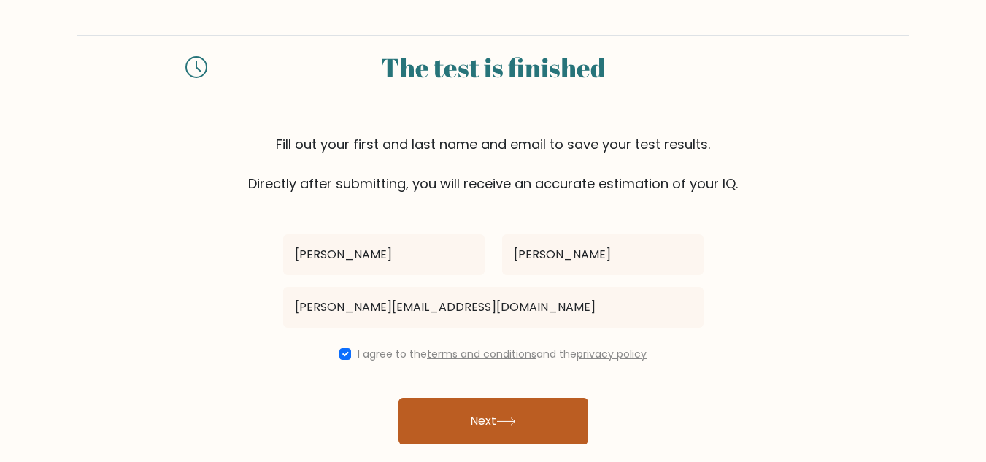
click at [479, 425] on button "Next" at bounding box center [493, 421] width 190 height 47
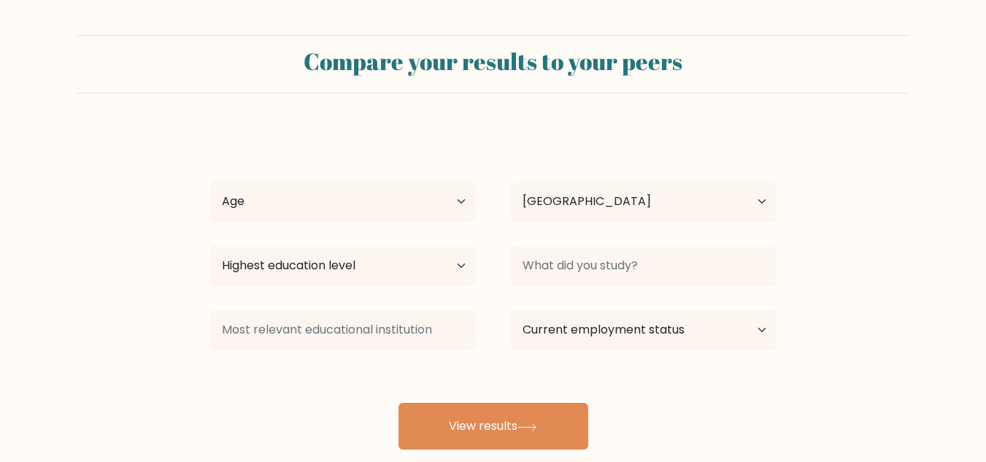
select select "PH"
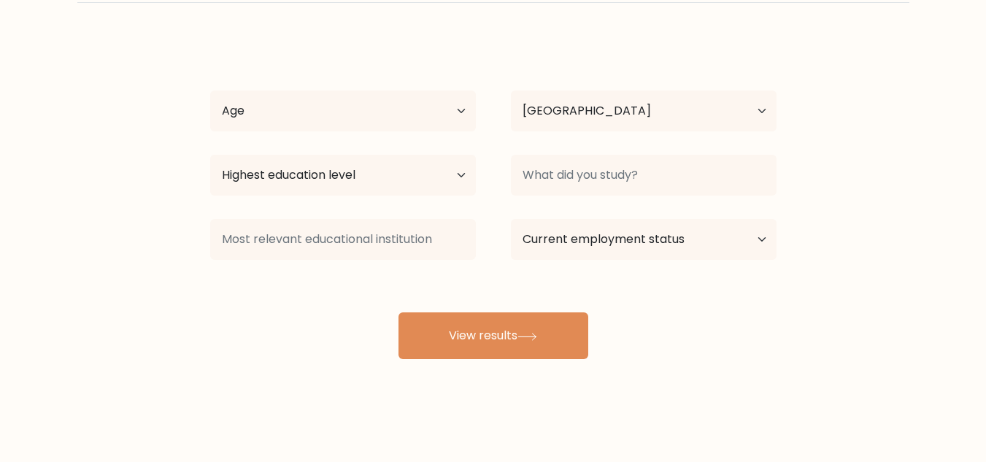
scroll to position [91, 0]
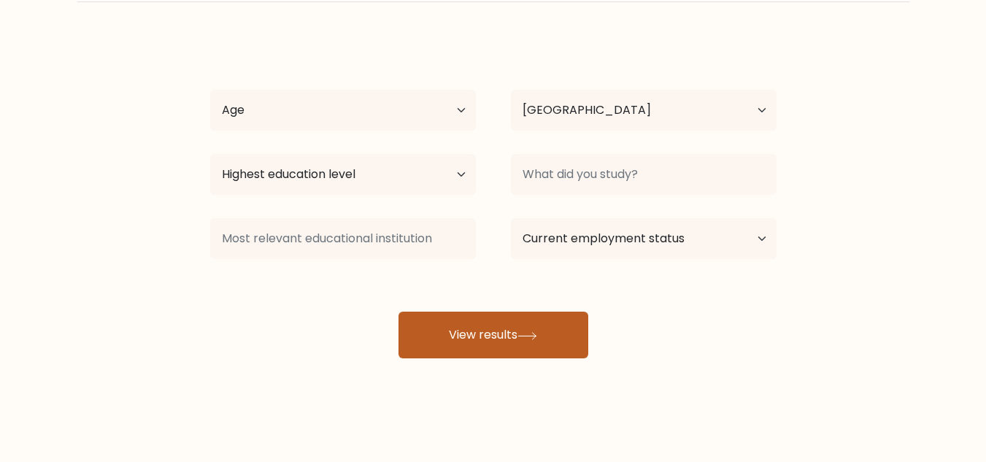
click at [509, 331] on button "View results" at bounding box center [493, 335] width 190 height 47
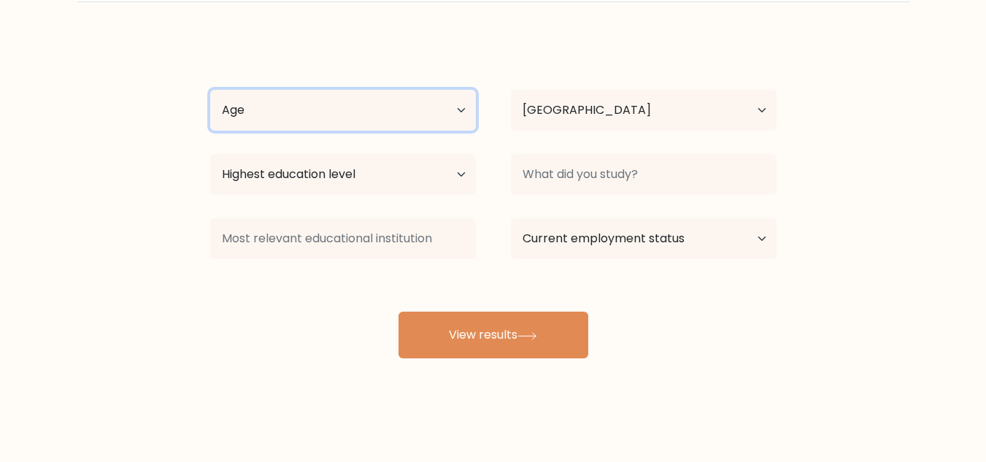
click at [332, 123] on select "Age Under 18 years old 18-24 years old 25-34 years old 35-44 years old 45-54 ye…" at bounding box center [343, 110] width 266 height 41
select select "25_34"
click at [210, 90] on select "Age Under 18 years old 18-24 years old 25-34 years old 35-44 years old 45-54 ye…" at bounding box center [343, 110] width 266 height 41
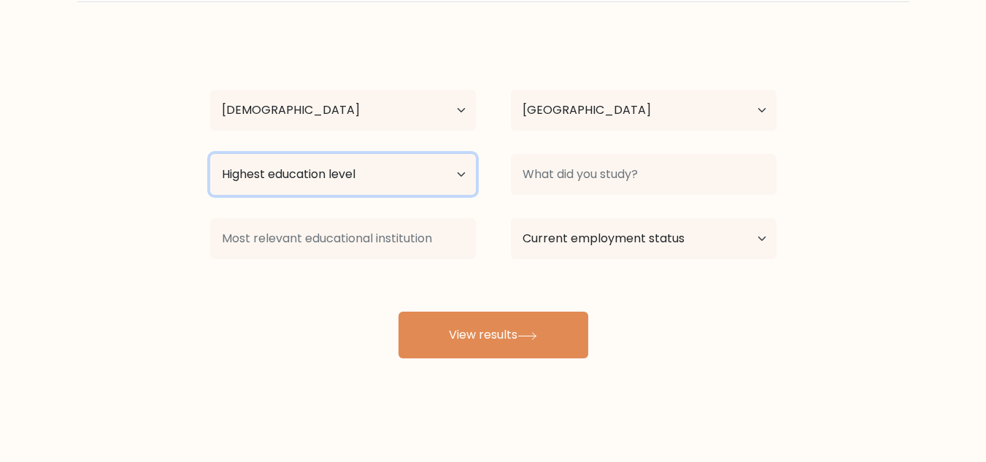
click at [374, 182] on select "Highest education level No schooling Primary Lower Secondary Upper Secondary Oc…" at bounding box center [343, 174] width 266 height 41
select select "upper_secondary"
click at [210, 154] on select "Highest education level No schooling Primary Lower Secondary Upper Secondary Oc…" at bounding box center [343, 174] width 266 height 41
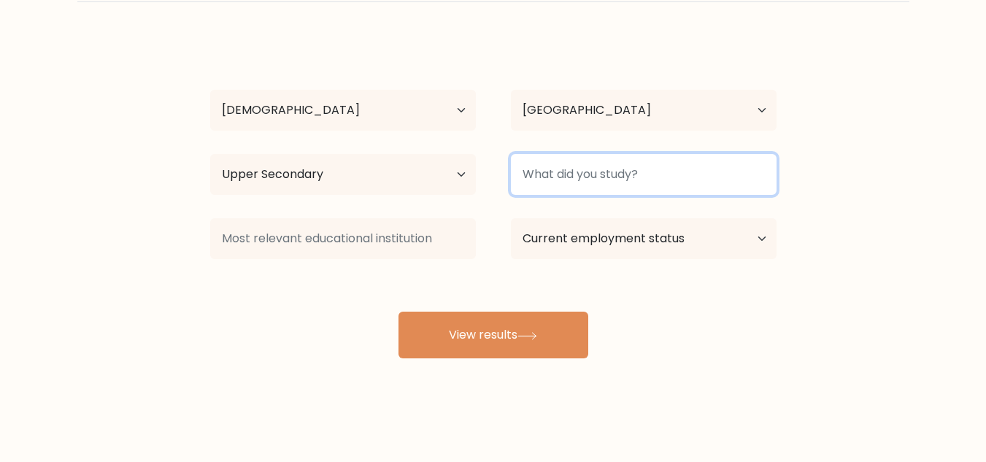
click at [642, 177] on input at bounding box center [644, 174] width 266 height 41
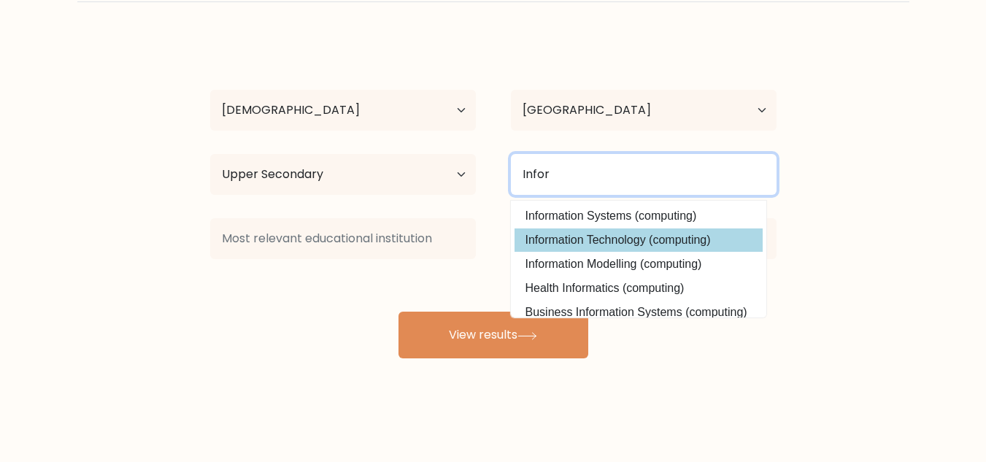
type input "Infor"
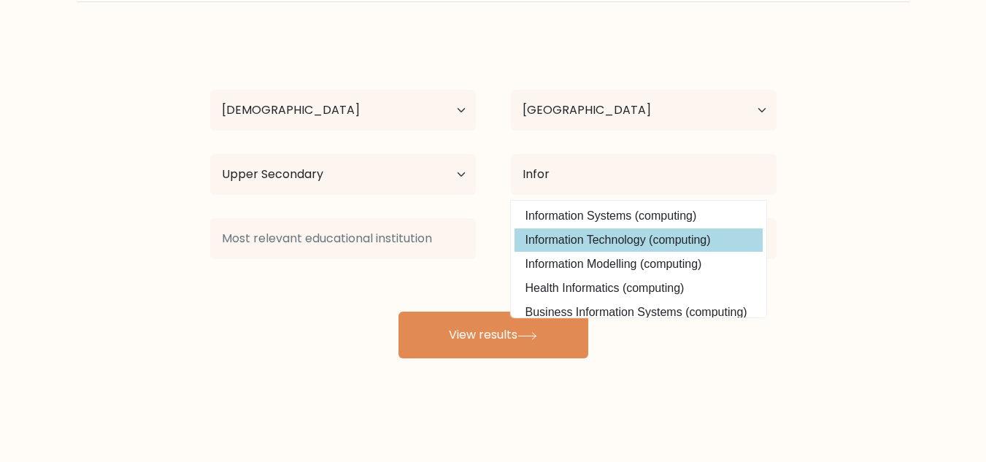
click at [657, 231] on div "Judy Tayag Age Under 18 years old 18-24 years old 25-34 years old 35-44 years o…" at bounding box center [493, 197] width 584 height 321
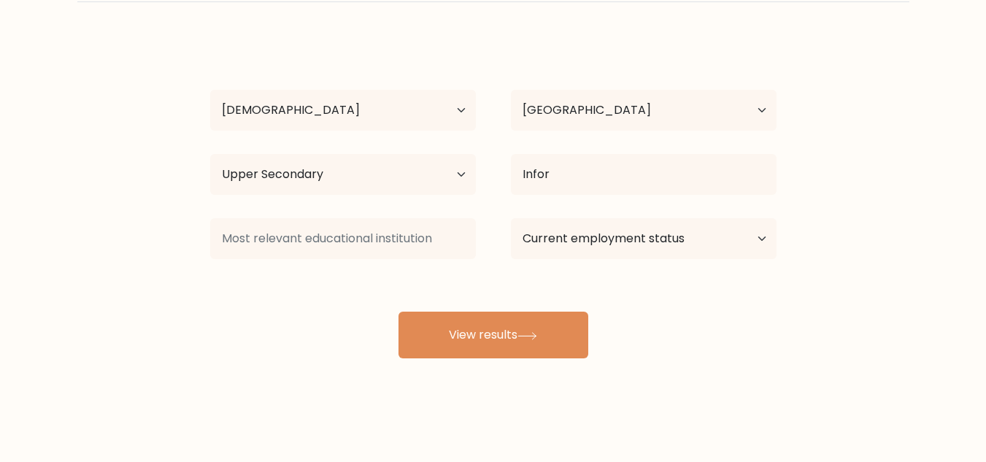
click at [336, 268] on div "Judy Tayag Age Under 18 years old 18-24 years old 25-34 years old 35-44 years o…" at bounding box center [493, 197] width 584 height 321
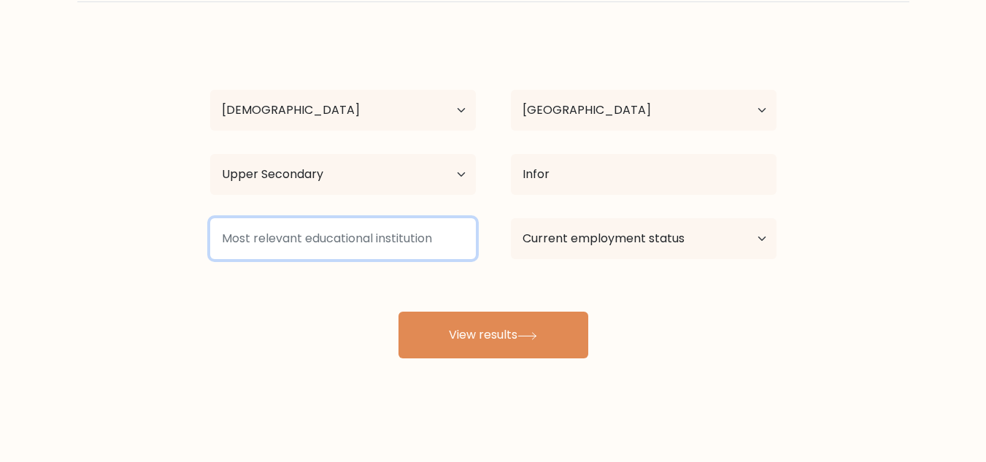
click at [347, 244] on input at bounding box center [343, 238] width 266 height 41
type input "ACLC"
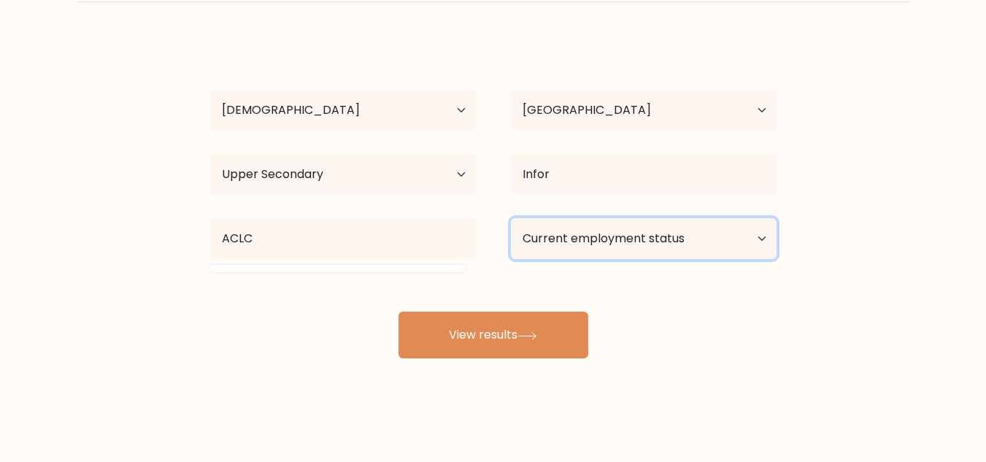
click at [561, 243] on select "Current employment status Employed Student Retired Other / prefer not to answer" at bounding box center [644, 238] width 266 height 41
select select "employed"
click at [511, 218] on select "Current employment status Employed Student Retired Other / prefer not to answer" at bounding box center [644, 238] width 266 height 41
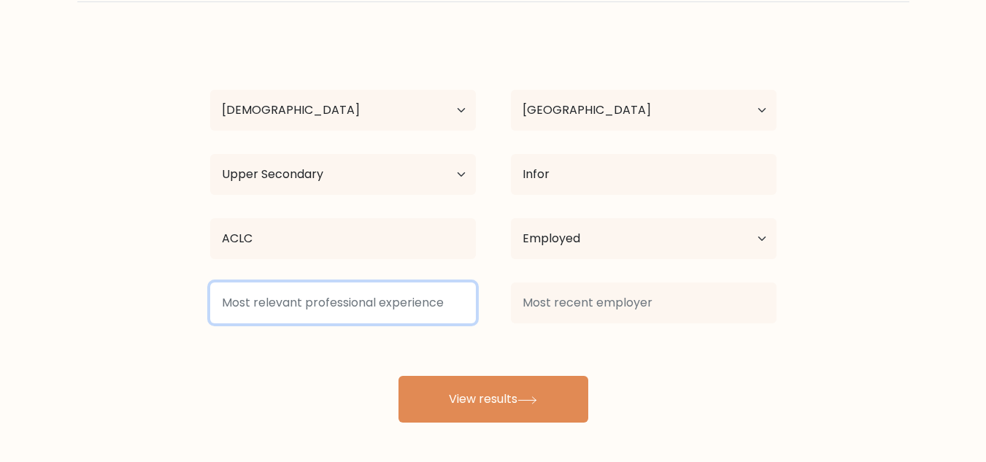
click at [377, 308] on input at bounding box center [343, 302] width 266 height 41
type input "SDR"
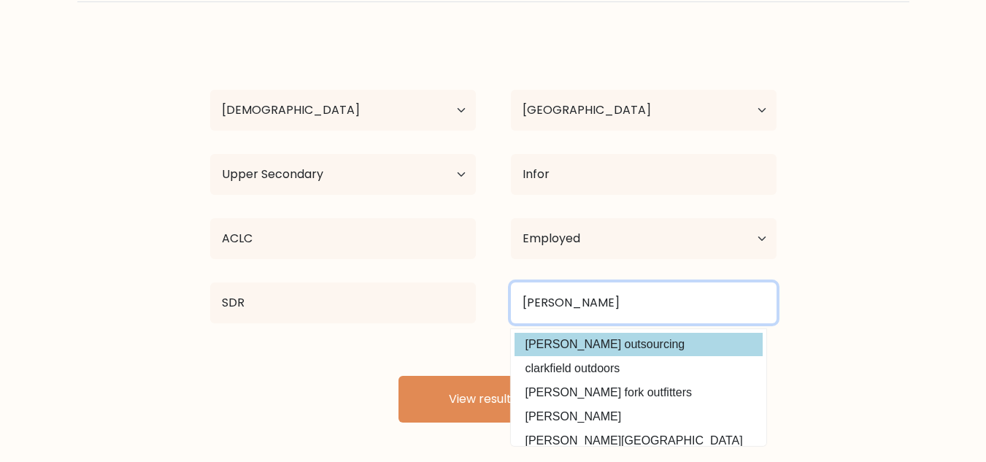
type input "Clark Ou"
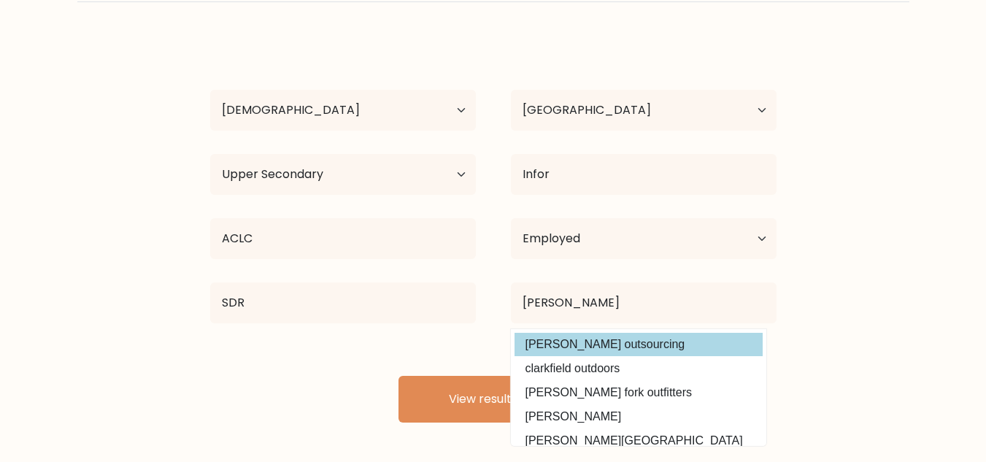
click at [576, 340] on div "Judy Tayag Age Under 18 years old 18-24 years old 25-34 years old 35-44 years o…" at bounding box center [493, 229] width 584 height 385
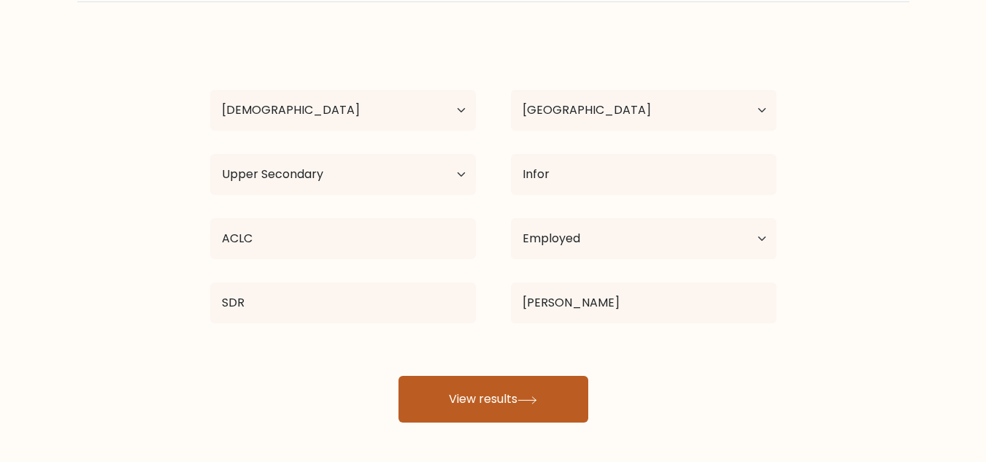
click at [498, 394] on button "View results" at bounding box center [493, 399] width 190 height 47
